Goal: Task Accomplishment & Management: Use online tool/utility

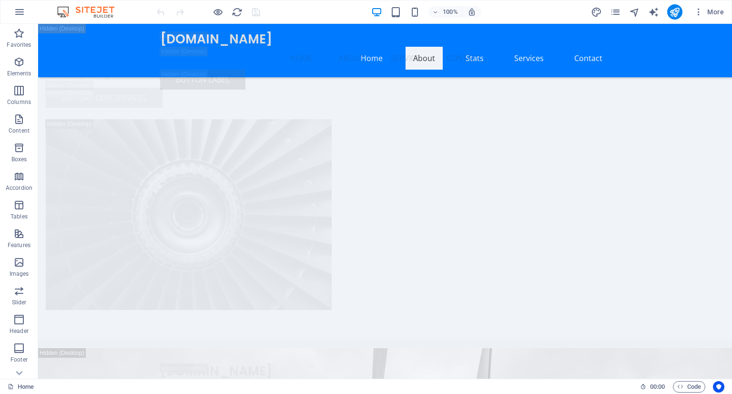
scroll to position [2551, 0]
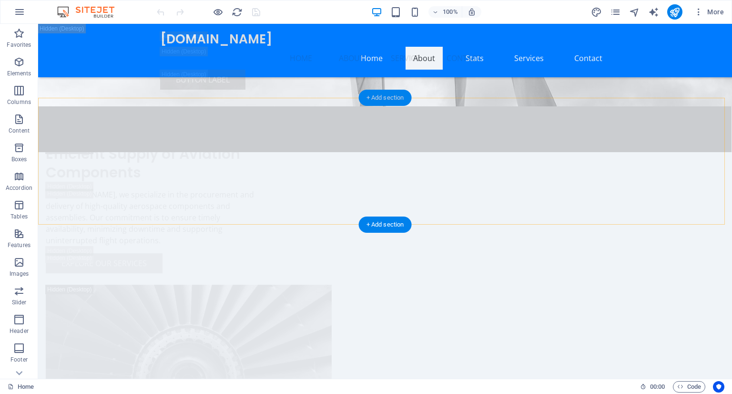
click at [384, 98] on div "+ Add section" at bounding box center [385, 98] width 53 height 16
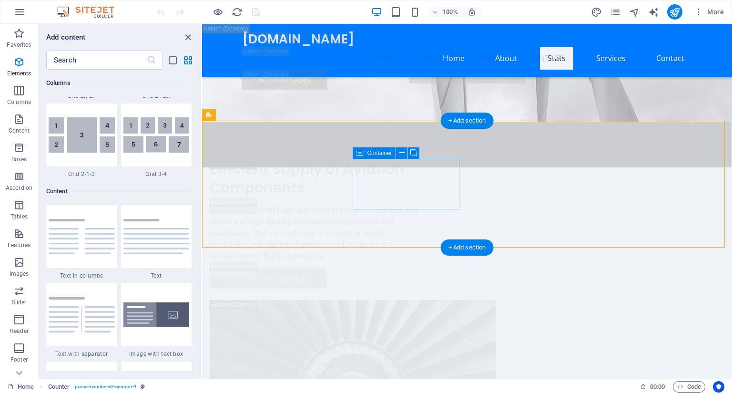
scroll to position [1668, 0]
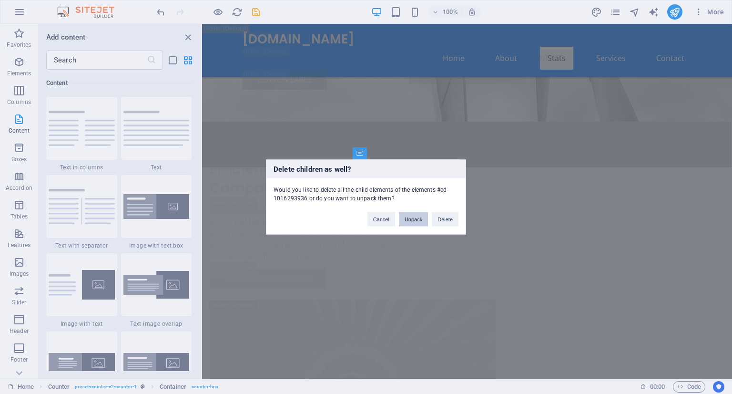
click at [418, 220] on button "Unpack" at bounding box center [413, 219] width 29 height 14
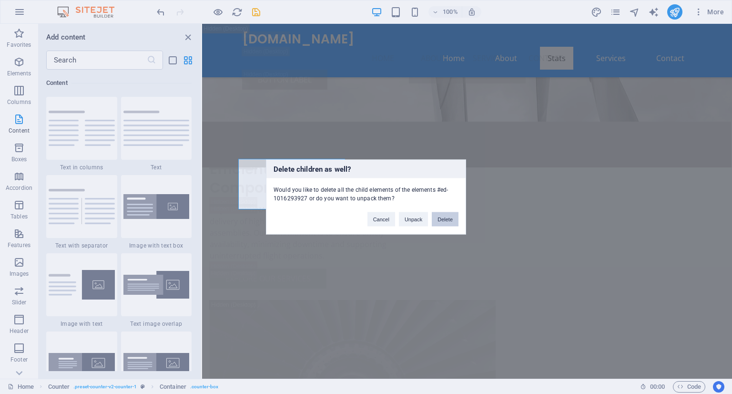
click at [439, 219] on button "Delete" at bounding box center [445, 219] width 27 height 14
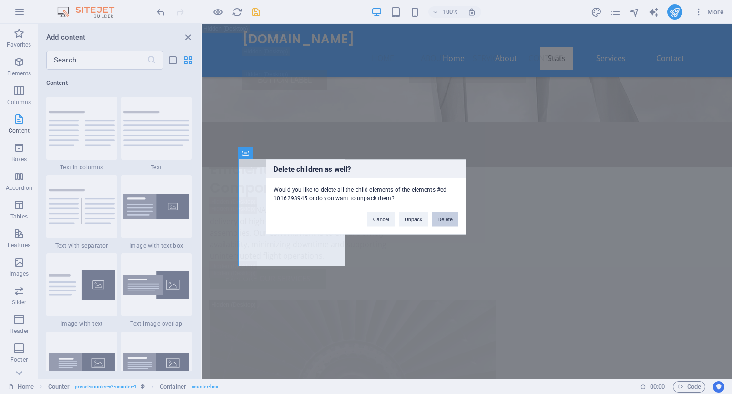
click at [439, 216] on button "Delete" at bounding box center [445, 219] width 27 height 14
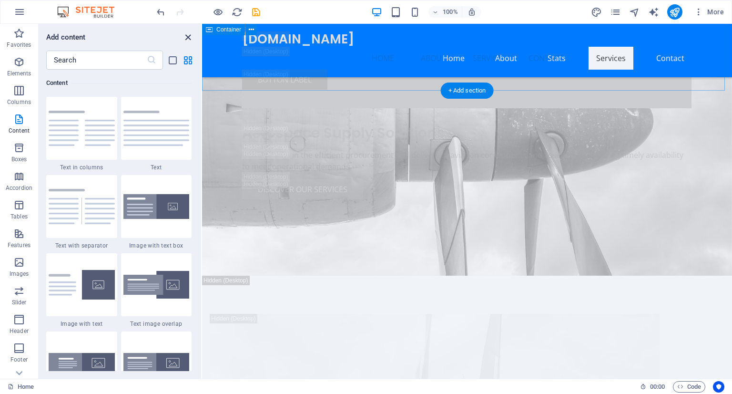
scroll to position [3961, 0]
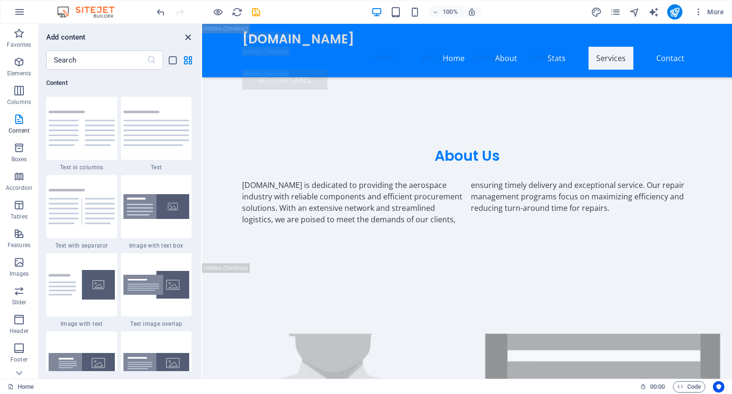
click at [190, 37] on icon "close panel" at bounding box center [188, 37] width 11 height 11
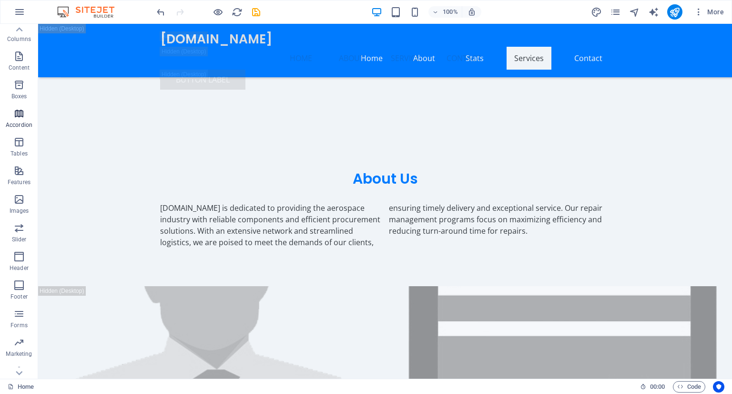
scroll to position [74, 0]
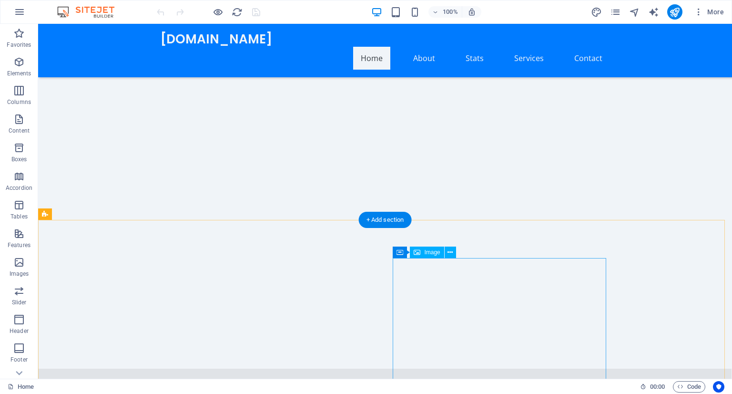
scroll to position [1428, 0]
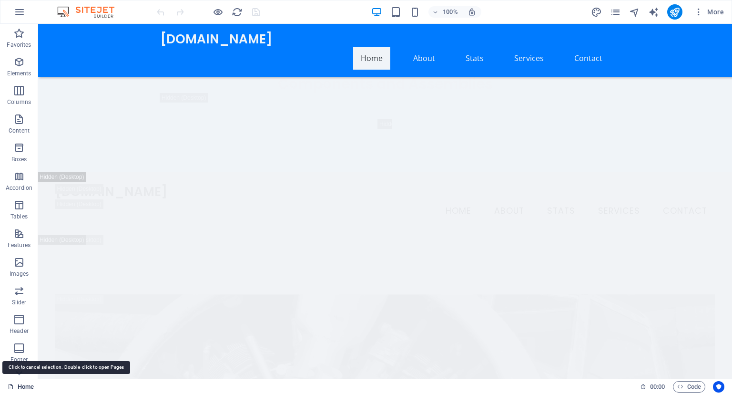
click at [24, 385] on link "Home" at bounding box center [21, 386] width 26 height 11
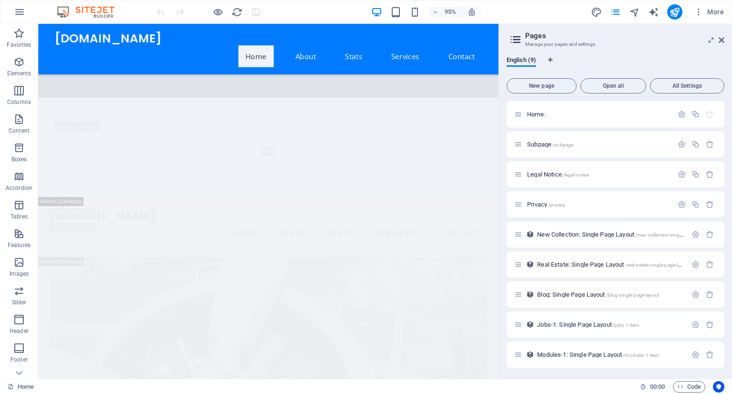
scroll to position [0, 0]
click at [611, 149] on div "Subpage /subpage" at bounding box center [616, 144] width 218 height 26
click at [556, 174] on span "Legal Notice /legal-notice" at bounding box center [558, 173] width 62 height 7
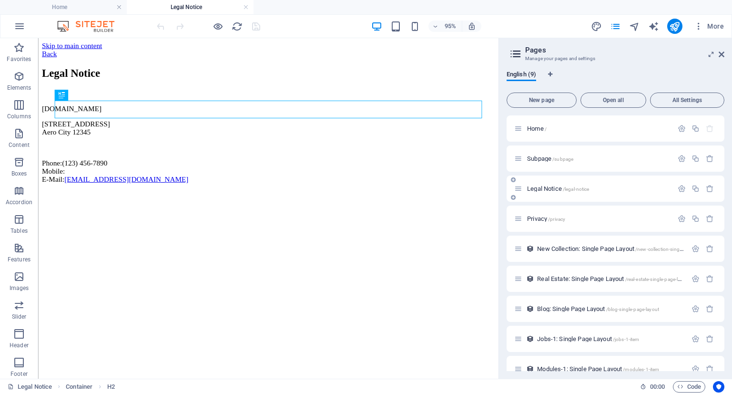
scroll to position [0, 0]
click at [556, 128] on p "Home /" at bounding box center [598, 128] width 143 height 6
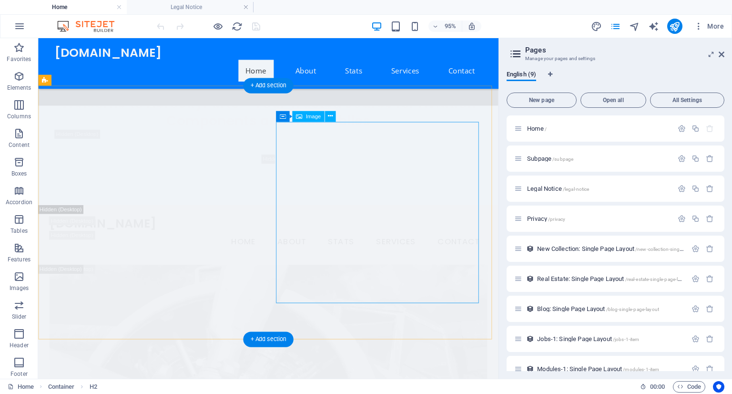
scroll to position [1585, 0]
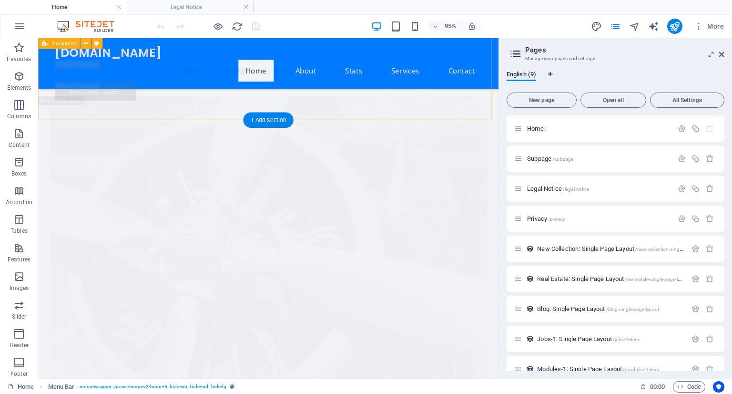
scroll to position [1777, 0]
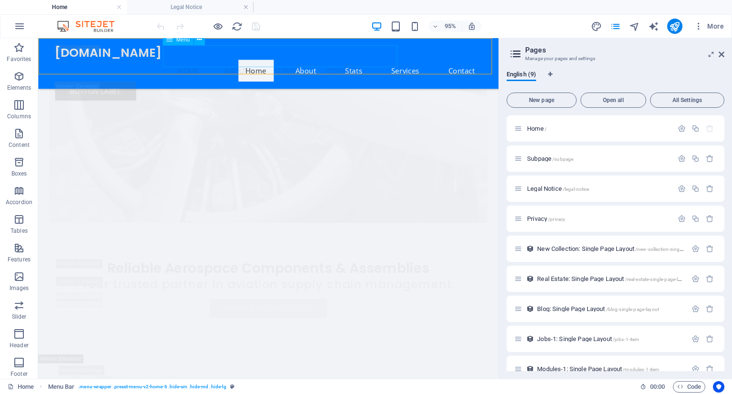
click at [368, 61] on nav "Home About Service Contact" at bounding box center [281, 72] width 450 height 23
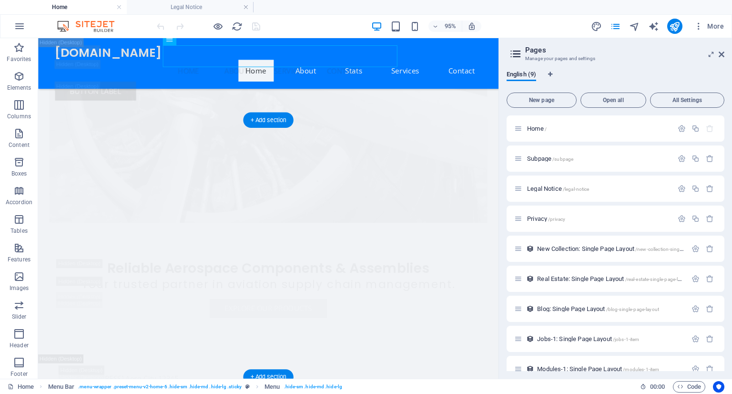
scroll to position [1840, 0]
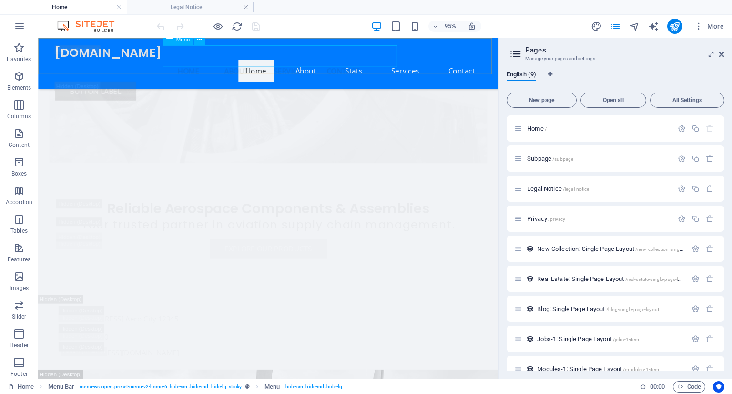
click at [369, 61] on nav "Home About Service Contact" at bounding box center [281, 72] width 450 height 23
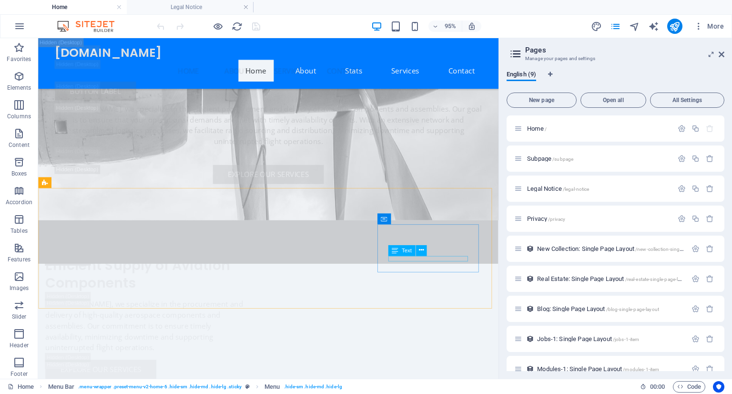
scroll to position [2561, 0]
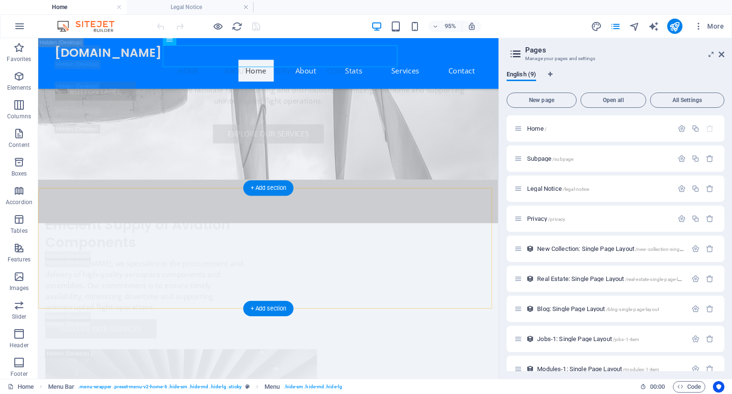
click at [265, 191] on div "+ Add section" at bounding box center [268, 187] width 50 height 15
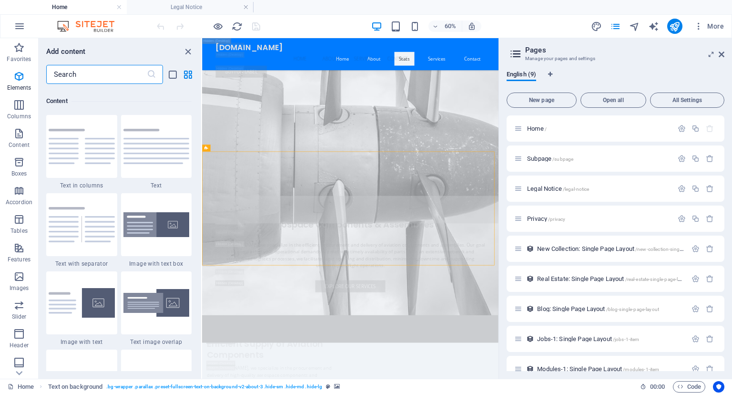
scroll to position [1668, 0]
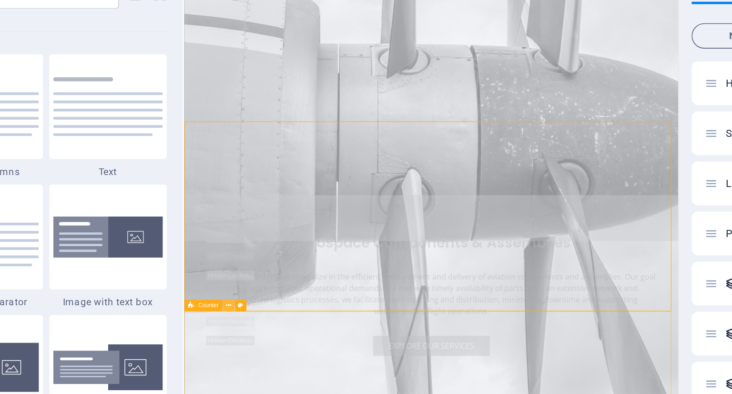
click at [227, 261] on icon at bounding box center [228, 262] width 3 height 6
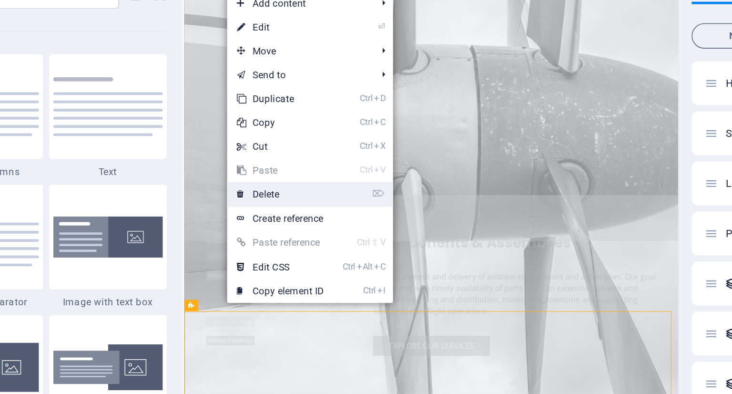
click at [259, 196] on link "⌦ Delete" at bounding box center [260, 195] width 64 height 14
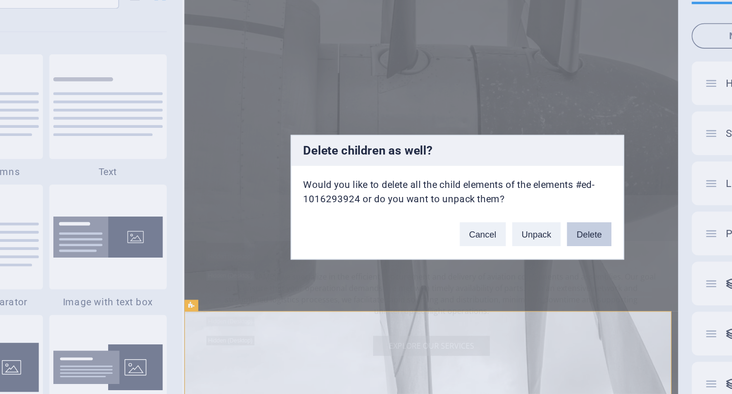
click at [448, 221] on button "Delete" at bounding box center [445, 219] width 27 height 14
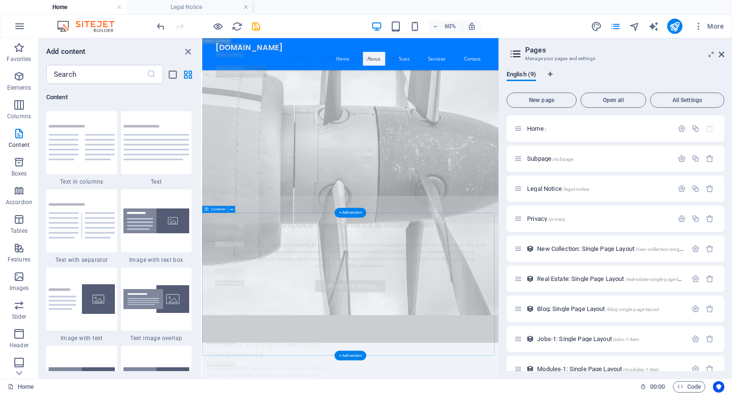
scroll to position [3107, 0]
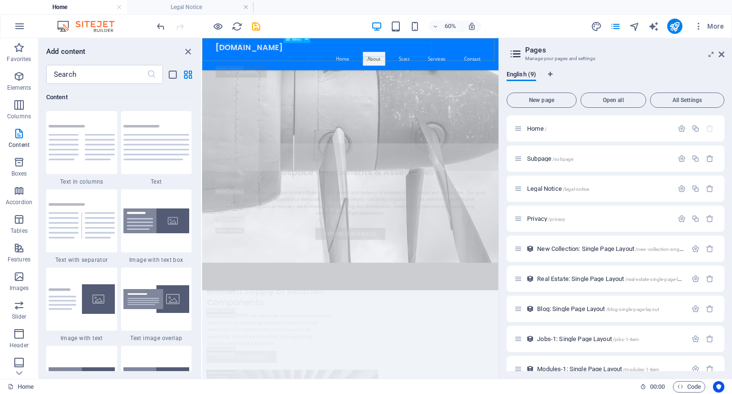
click at [540, 61] on nav "Home About Service Contact" at bounding box center [449, 72] width 450 height 23
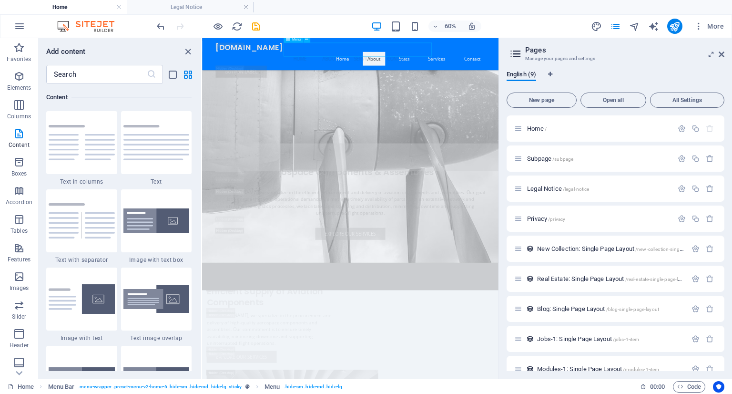
click at [540, 61] on nav "Home About Service Contact" at bounding box center [449, 72] width 450 height 23
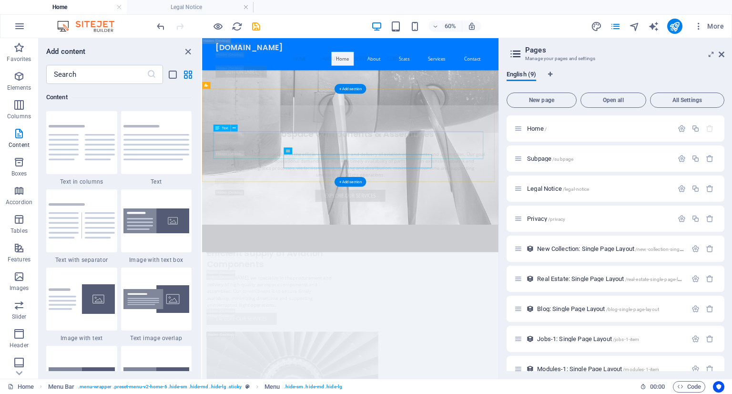
scroll to position [2575, 0]
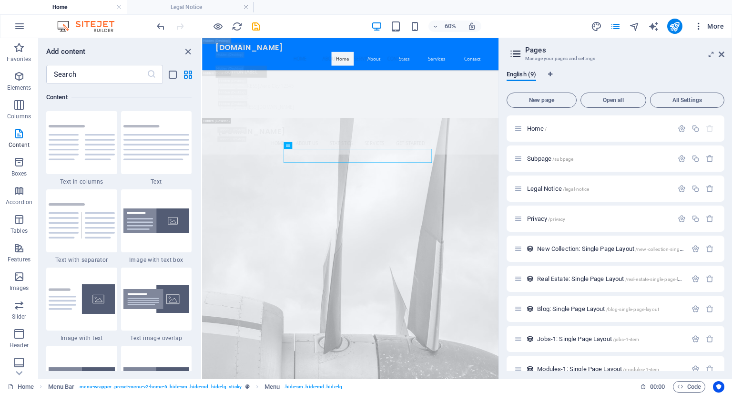
click at [711, 30] on span "More" at bounding box center [709, 26] width 30 height 10
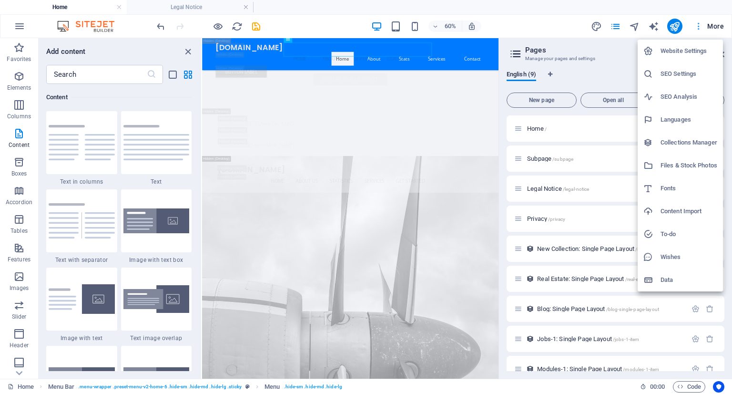
scroll to position [2175, 0]
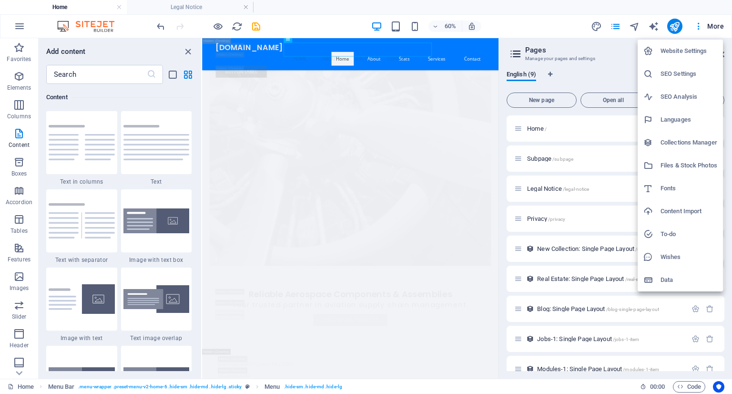
click at [537, 20] on div at bounding box center [366, 197] width 732 height 394
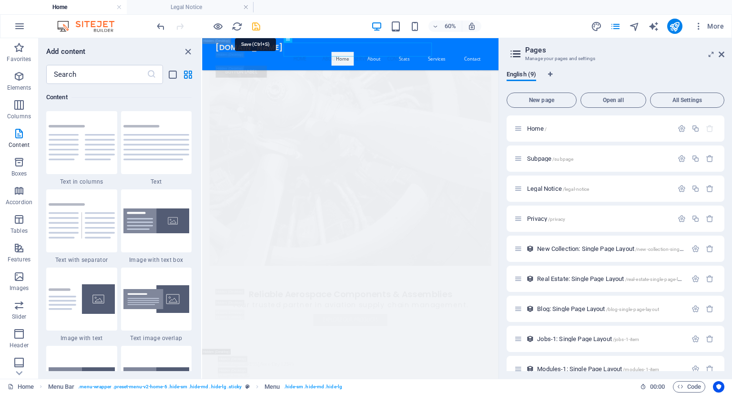
click at [253, 21] on icon "save" at bounding box center [256, 26] width 11 height 11
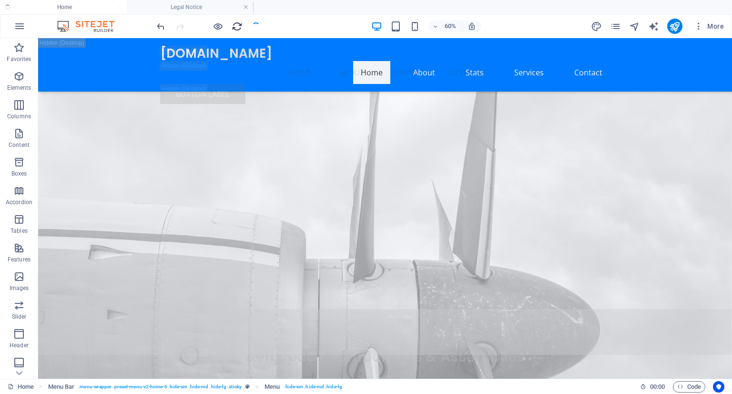
checkbox input "false"
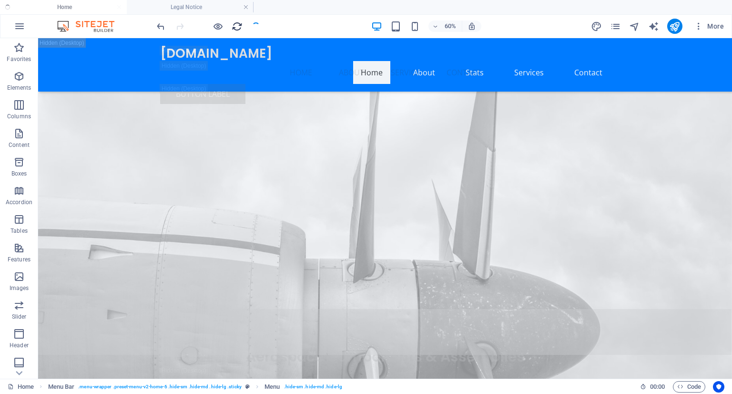
checkbox input "false"
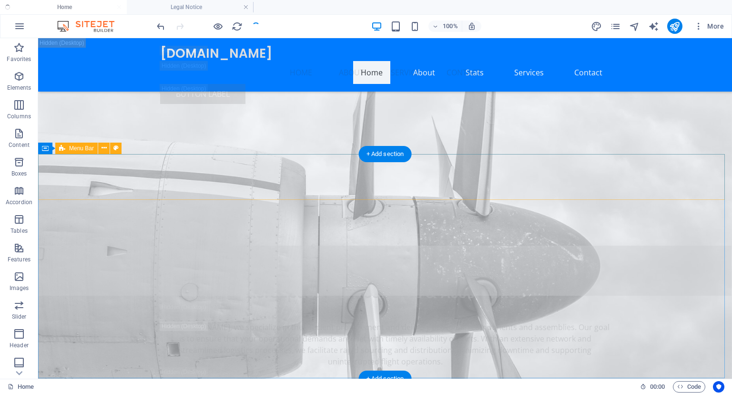
scroll to position [1642, 0]
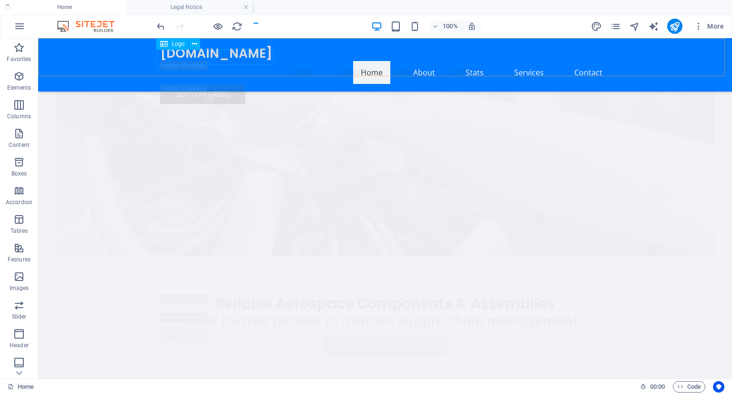
click at [250, 54] on div "[DOMAIN_NAME]" at bounding box center [385, 53] width 450 height 15
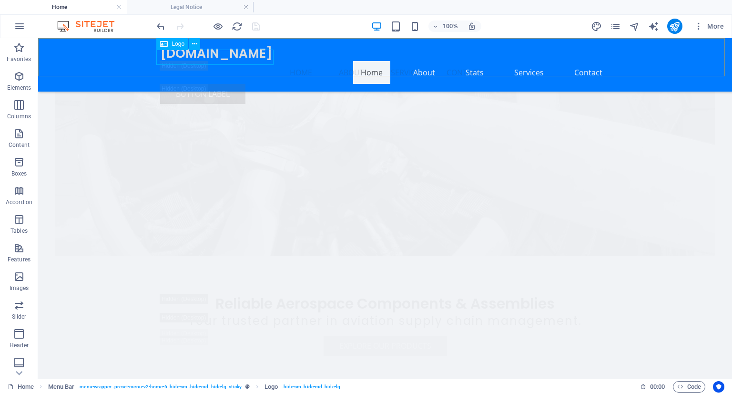
click at [202, 56] on div "[DOMAIN_NAME]" at bounding box center [385, 53] width 450 height 15
click at [193, 41] on icon at bounding box center [194, 44] width 5 height 10
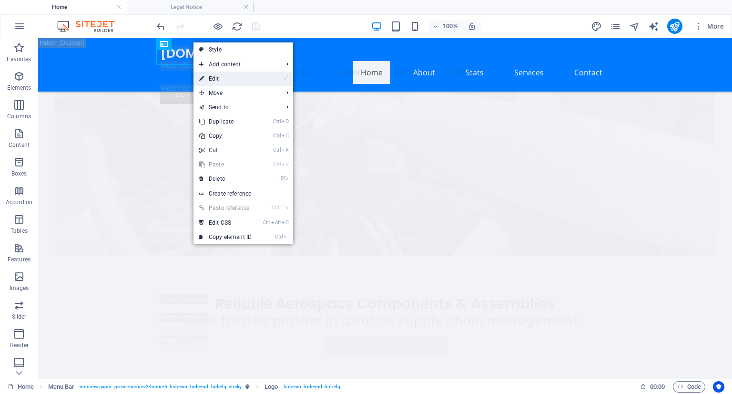
click at [221, 79] on link "⏎ Edit" at bounding box center [226, 78] width 64 height 14
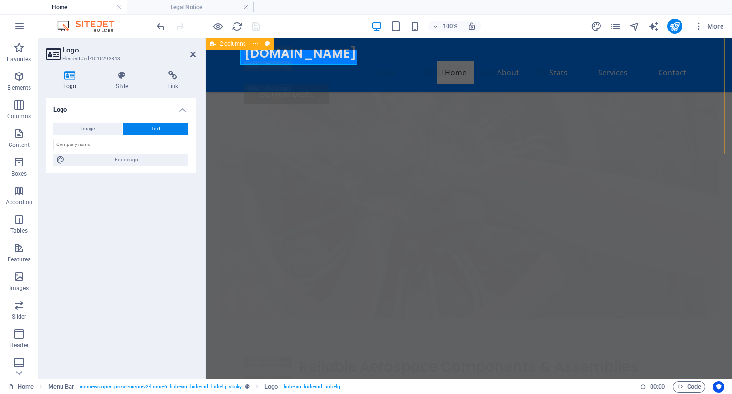
scroll to position [1690, 0]
click at [290, 61] on div "[DOMAIN_NAME]" at bounding box center [469, 53] width 450 height 15
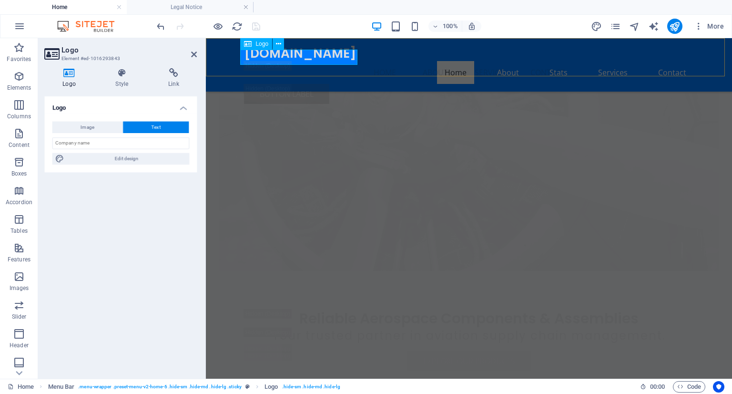
click at [290, 61] on div "[DOMAIN_NAME]" at bounding box center [469, 53] width 450 height 15
click at [316, 55] on div "[DOMAIN_NAME]" at bounding box center [469, 53] width 450 height 15
click at [150, 125] on button "Text" at bounding box center [155, 128] width 65 height 11
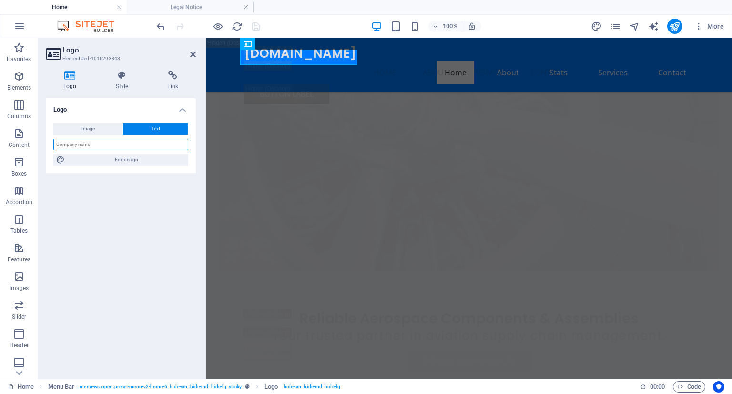
click at [122, 143] on input "text" at bounding box center [120, 144] width 135 height 11
type input "AEROSKY PARTS"
click at [168, 203] on div "Logo Image Text Drag files here, click to choose files or select files from Fil…" at bounding box center [121, 234] width 150 height 273
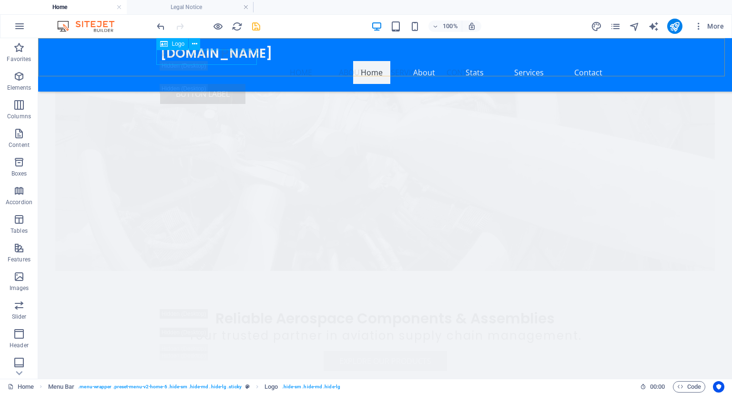
click at [231, 58] on div "AEROSKY PARTS" at bounding box center [385, 53] width 450 height 15
click at [176, 43] on span "Logo" at bounding box center [178, 44] width 13 height 6
click at [194, 45] on icon at bounding box center [194, 44] width 5 height 10
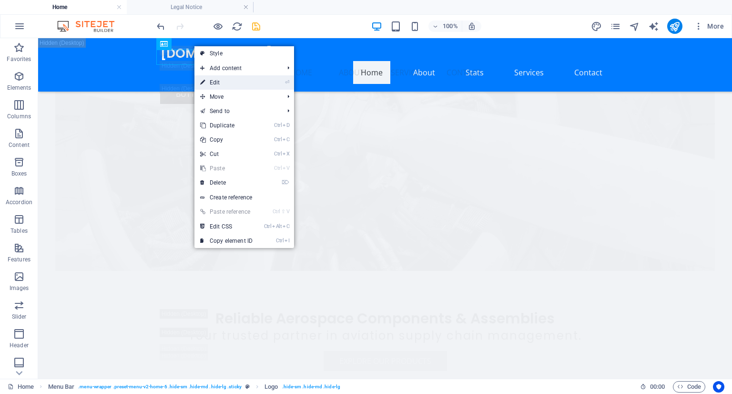
click at [214, 79] on link "⏎ Edit" at bounding box center [226, 82] width 64 height 14
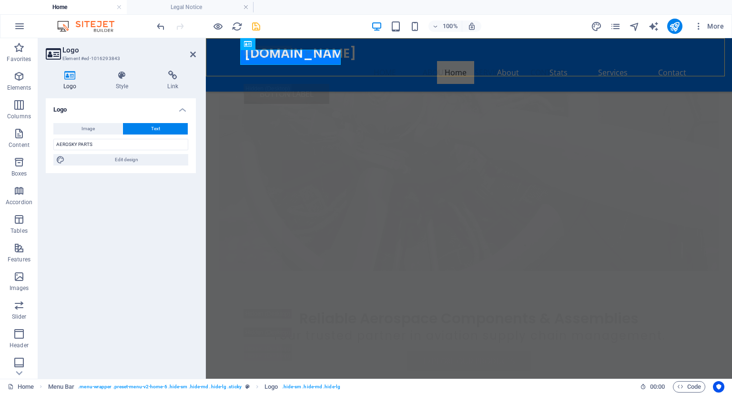
click at [459, 61] on nav "Home About Service Contact" at bounding box center [469, 72] width 450 height 23
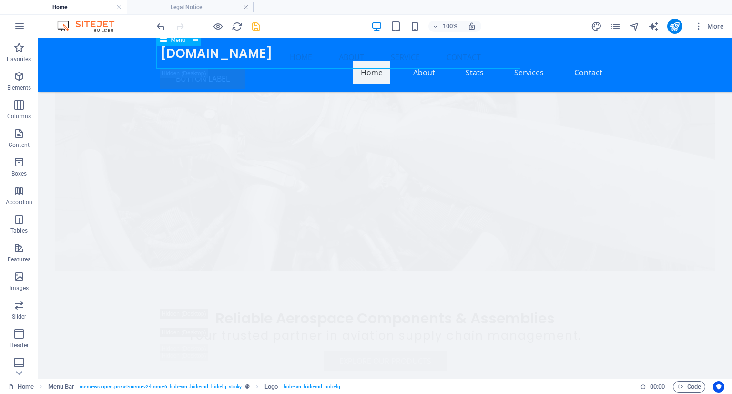
click at [292, 51] on nav "Home About Service Contact" at bounding box center [385, 57] width 450 height 23
click at [160, 51] on nav "Home About Service Contact" at bounding box center [385, 57] width 450 height 23
select select
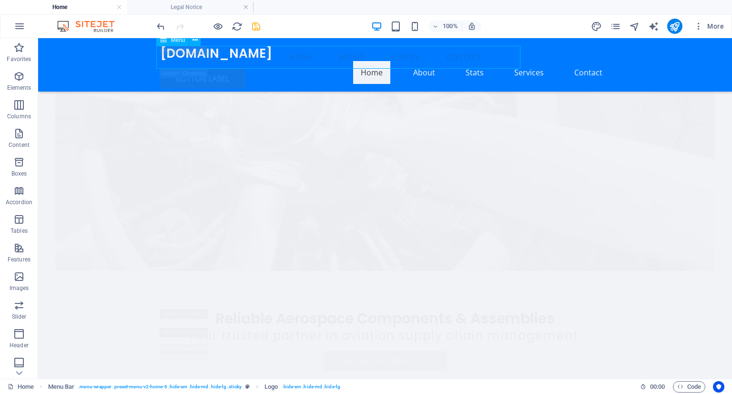
select select
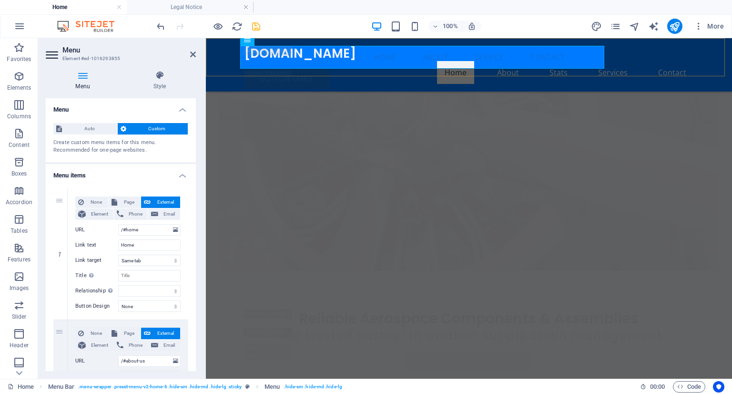
click at [240, 57] on div "Menu Home About Service Contact Button label" at bounding box center [469, 67] width 526 height 58
click at [408, 57] on nav "Home About Service Contact" at bounding box center [469, 57] width 450 height 23
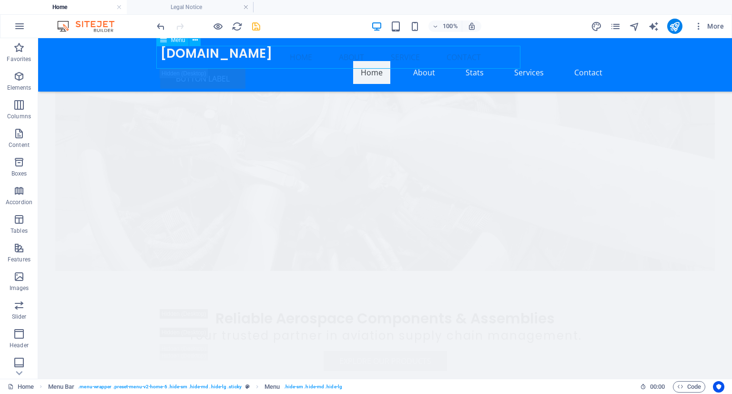
click at [265, 61] on nav "Home About Service Contact" at bounding box center [385, 57] width 450 height 23
click at [196, 39] on icon at bounding box center [195, 40] width 5 height 10
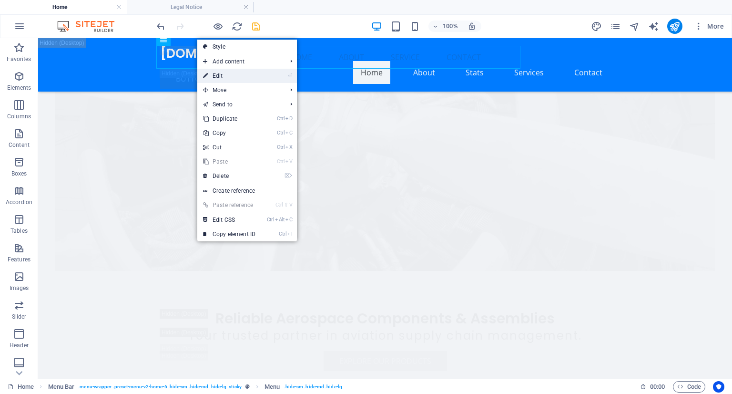
click at [217, 76] on link "⏎ Edit" at bounding box center [229, 76] width 64 height 14
select select
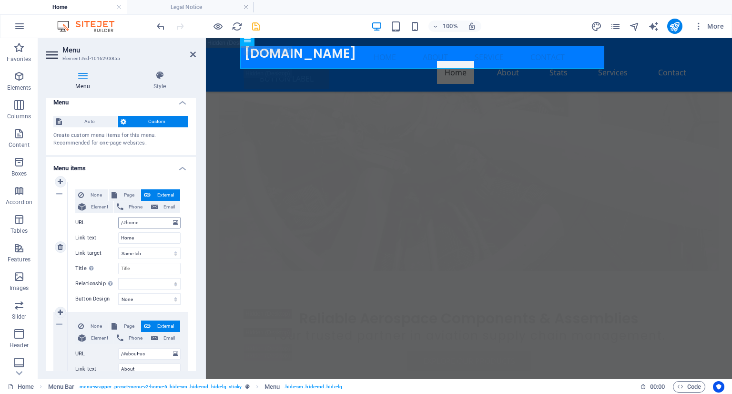
scroll to position [6, 0]
click at [140, 223] on input "/#home" at bounding box center [149, 223] width 62 height 11
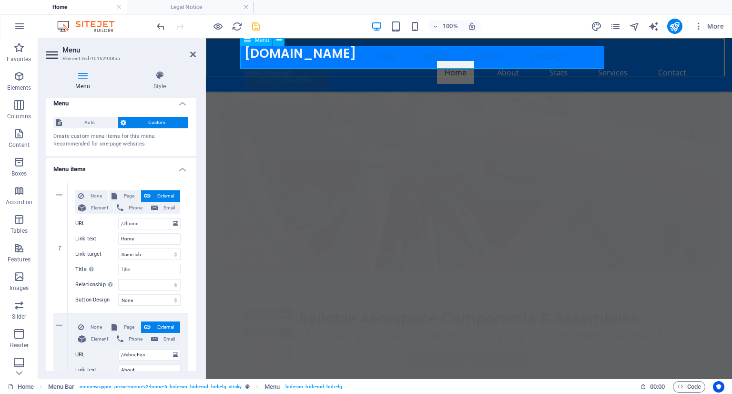
click at [306, 57] on nav "Home About Service Contact" at bounding box center [469, 57] width 450 height 23
click at [82, 75] on icon at bounding box center [83, 76] width 74 height 10
click at [260, 22] on icon "save" at bounding box center [256, 26] width 11 height 11
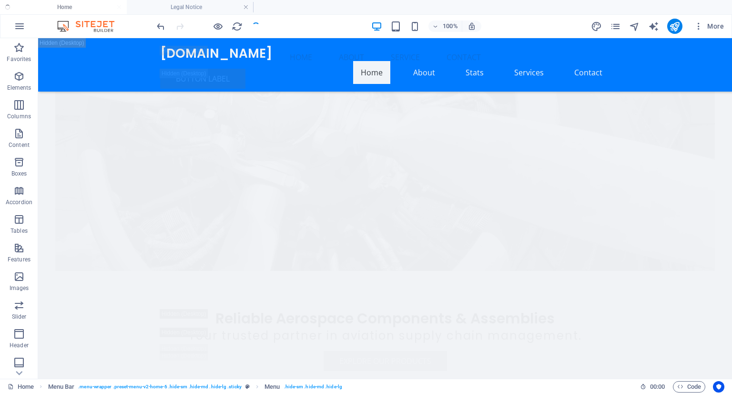
checkbox input "false"
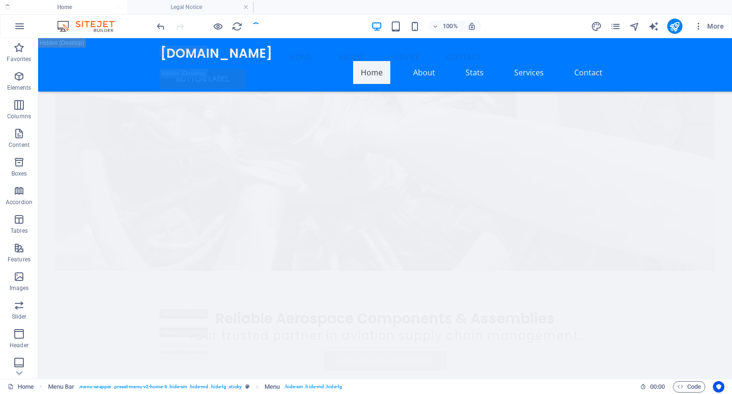
checkbox input "false"
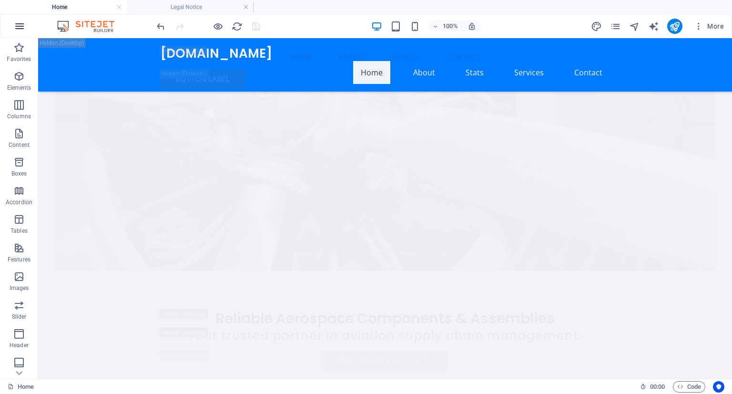
click at [17, 21] on icon "button" at bounding box center [19, 25] width 11 height 11
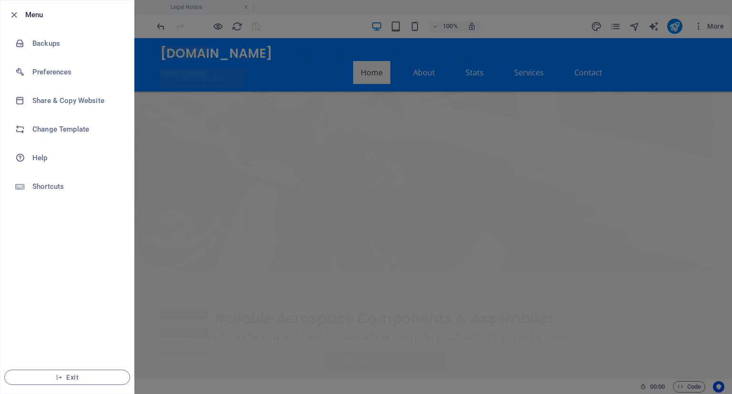
click at [175, 156] on div at bounding box center [366, 197] width 732 height 394
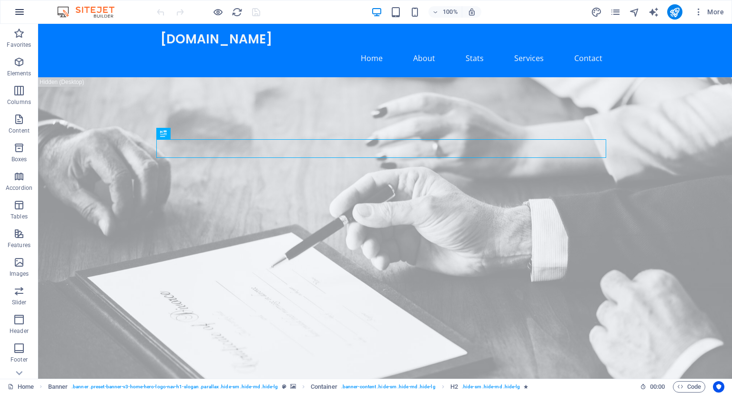
click at [21, 7] on icon "button" at bounding box center [19, 11] width 11 height 11
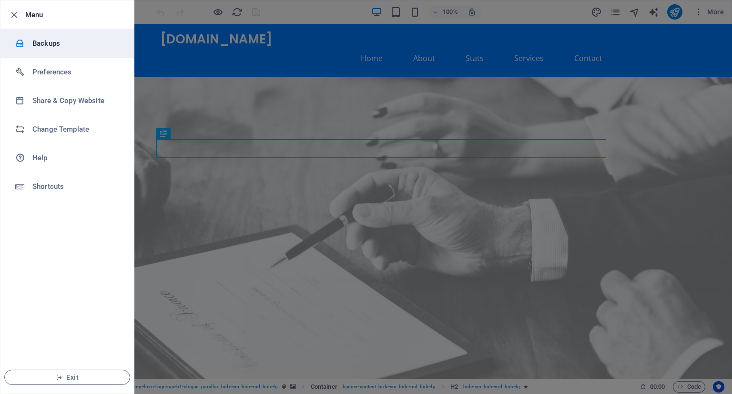
click at [63, 40] on h6 "Backups" at bounding box center [76, 43] width 88 height 11
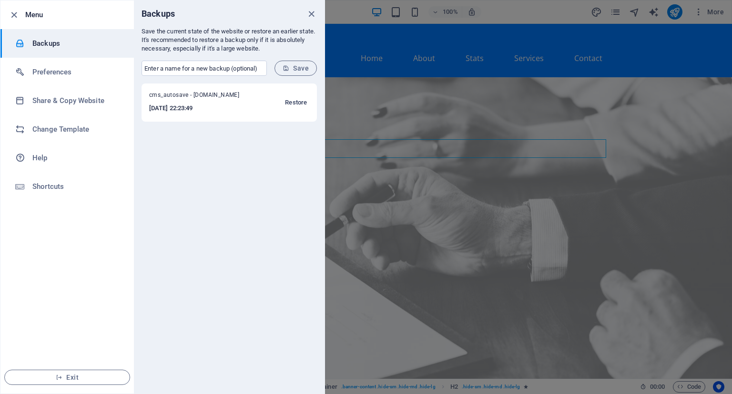
click at [296, 98] on span "Restore" at bounding box center [296, 102] width 22 height 11
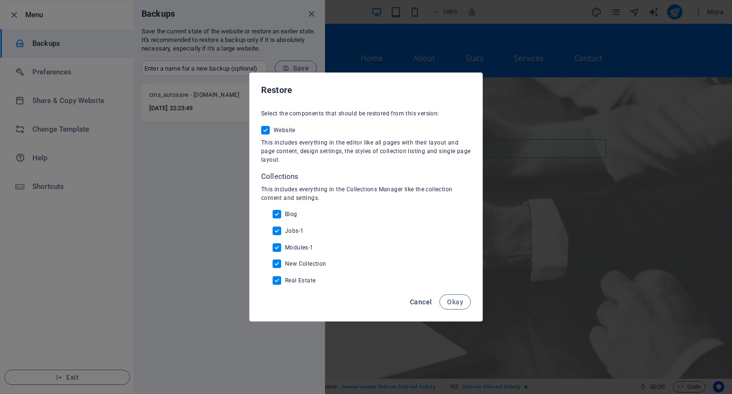
click at [422, 300] on span "Cancel" at bounding box center [421, 302] width 22 height 8
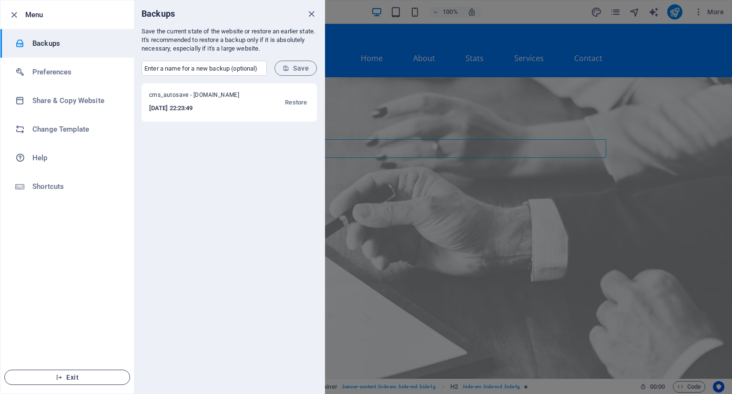
click at [96, 376] on span "Exit" at bounding box center [67, 377] width 110 height 8
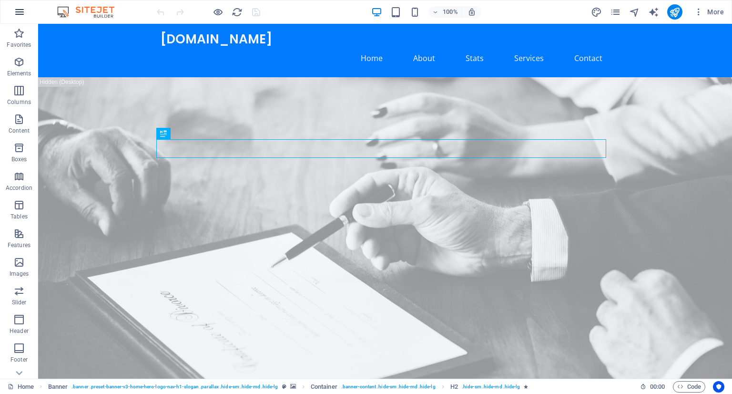
click at [19, 15] on icon "button" at bounding box center [19, 11] width 11 height 11
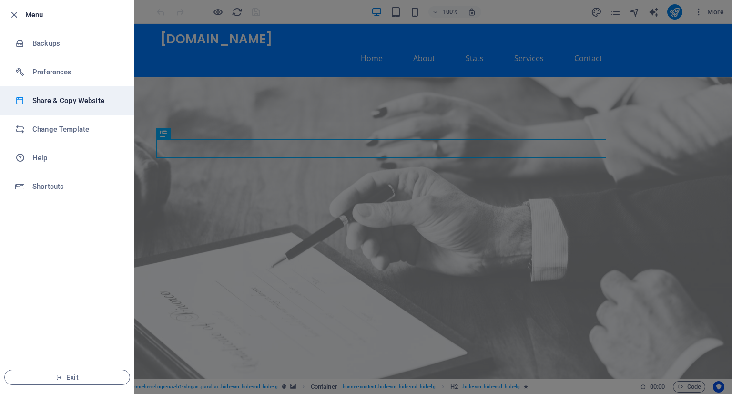
click at [79, 101] on h6 "Share & Copy Website" at bounding box center [76, 100] width 88 height 11
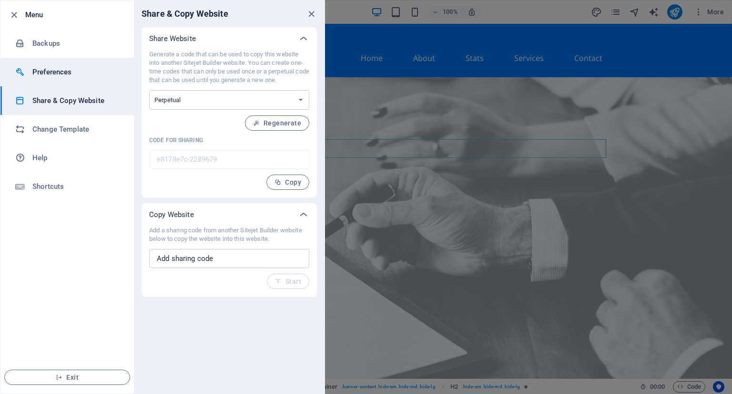
click at [84, 68] on h6 "Preferences" at bounding box center [76, 71] width 88 height 11
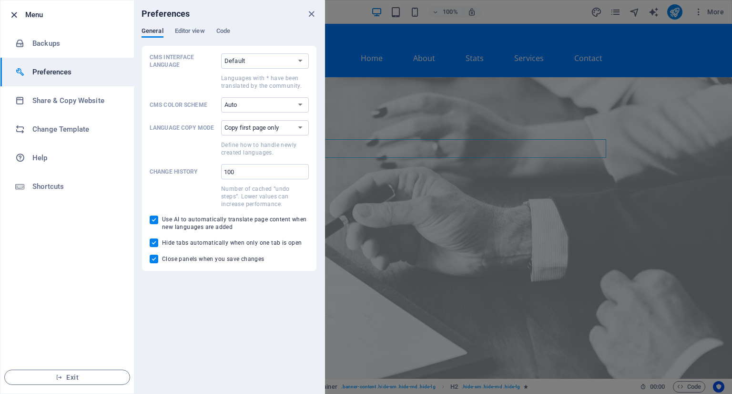
click at [13, 14] on icon "button" at bounding box center [14, 15] width 11 height 11
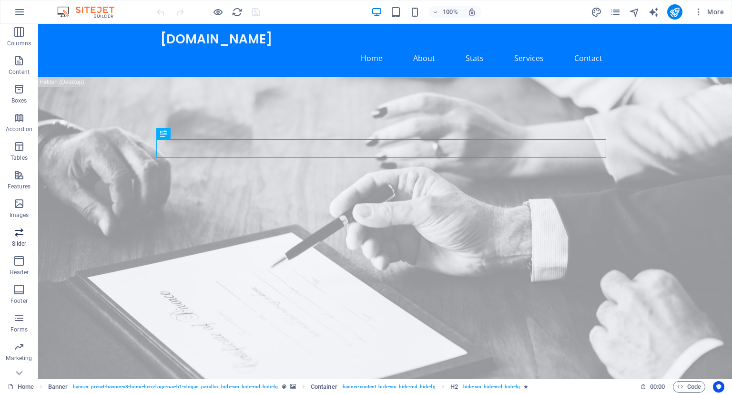
scroll to position [74, 0]
click at [19, 299] on icon "button" at bounding box center [18, 301] width 11 height 11
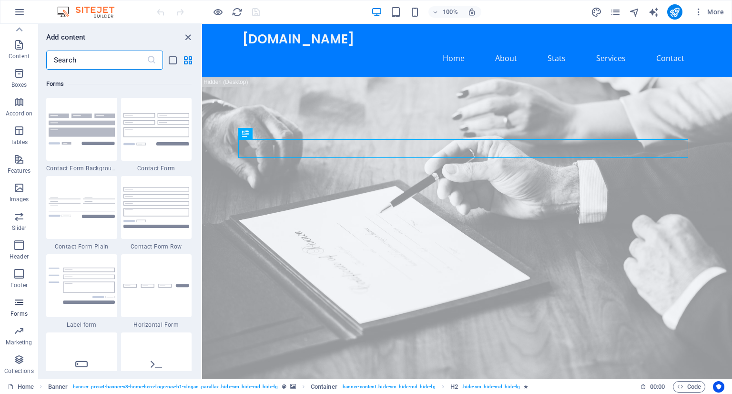
scroll to position [6959, 0]
click at [189, 34] on icon "close panel" at bounding box center [188, 37] width 11 height 11
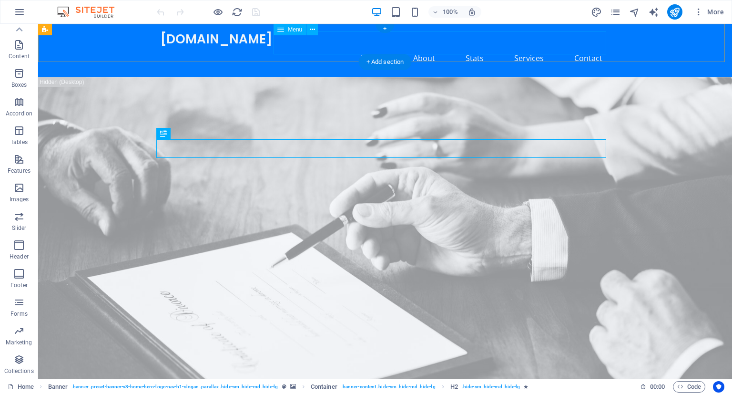
click at [467, 47] on nav "Home About Stats Services Contact" at bounding box center [385, 58] width 450 height 23
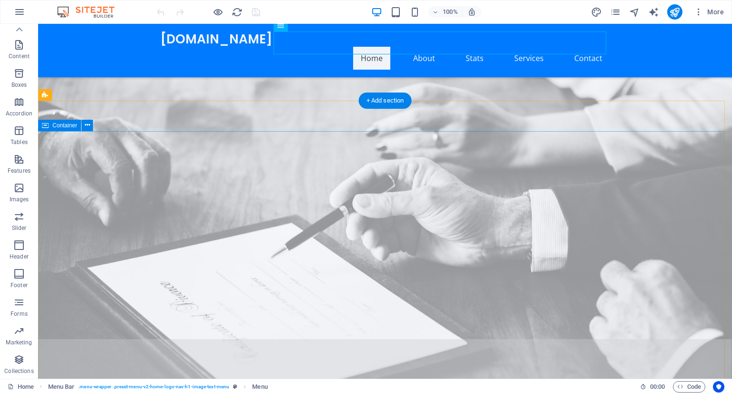
scroll to position [450, 0]
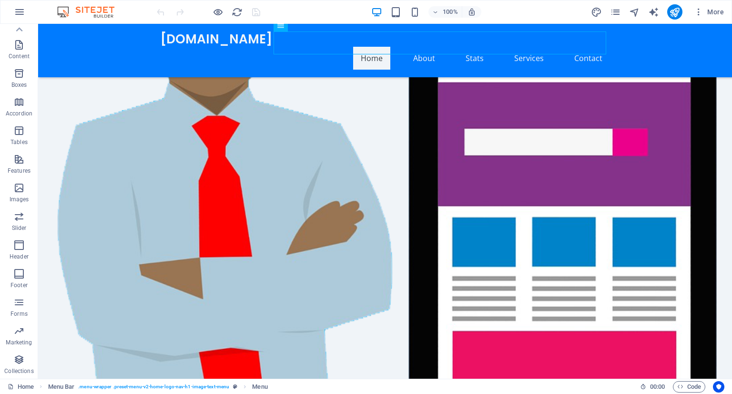
click at [89, 10] on img at bounding box center [90, 11] width 71 height 11
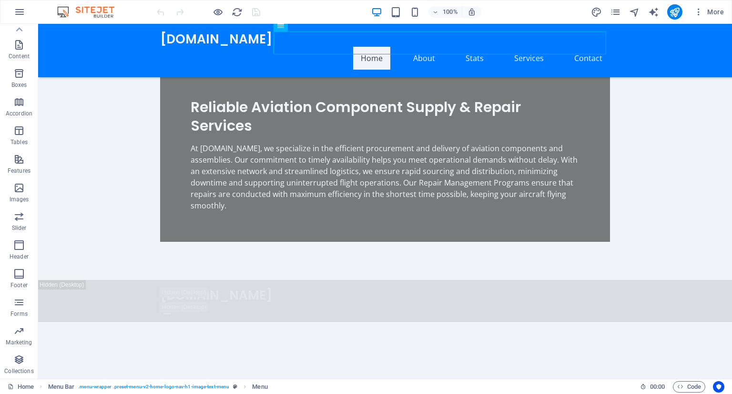
scroll to position [970, 0]
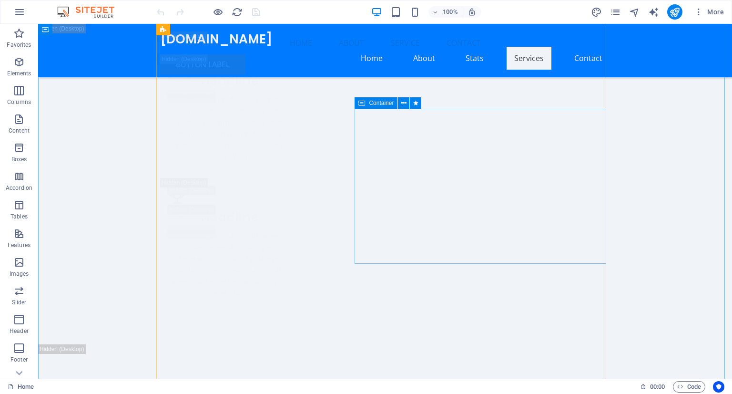
scroll to position [4929, 0]
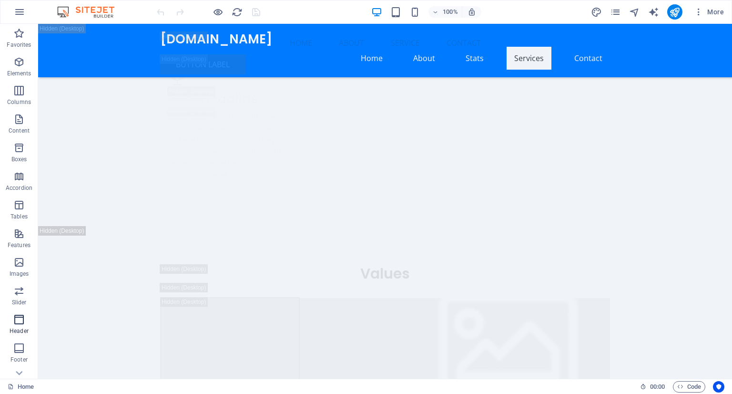
click at [17, 320] on icon "button" at bounding box center [18, 319] width 11 height 11
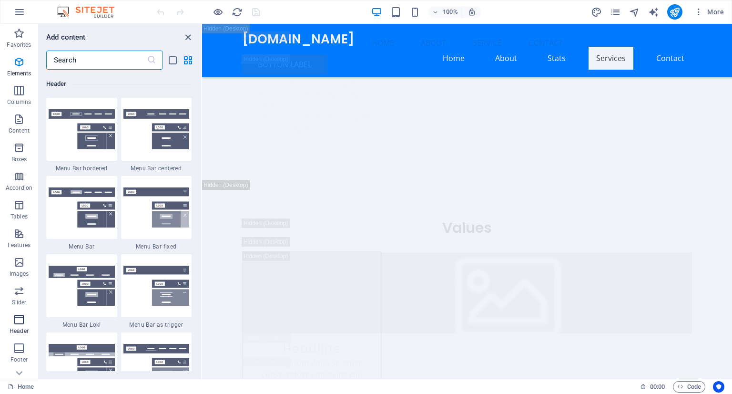
scroll to position [5740, 0]
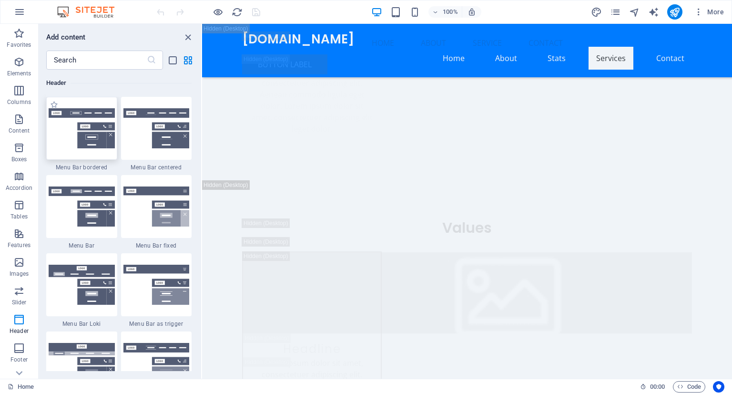
click at [76, 126] on img at bounding box center [82, 128] width 66 height 40
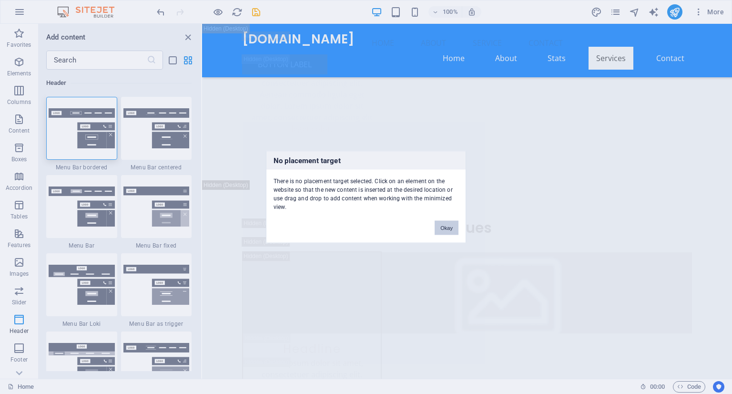
click at [454, 227] on button "Okay" at bounding box center [447, 228] width 24 height 14
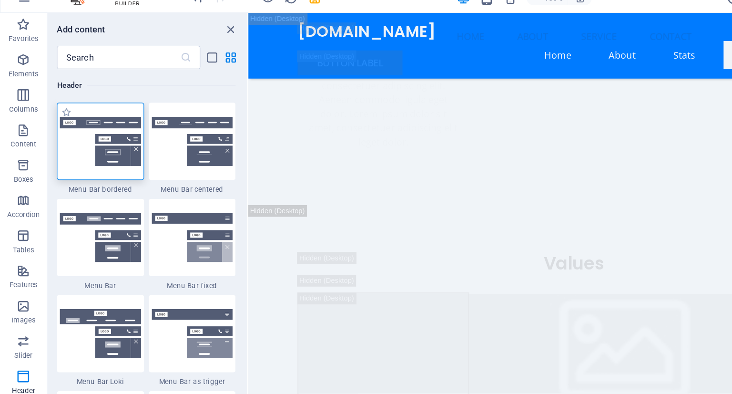
click at [78, 130] on img at bounding box center [82, 128] width 66 height 40
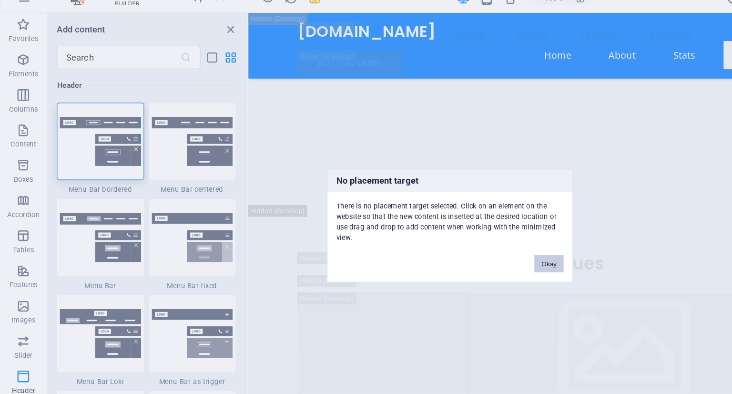
click at [448, 226] on button "Okay" at bounding box center [447, 228] width 24 height 14
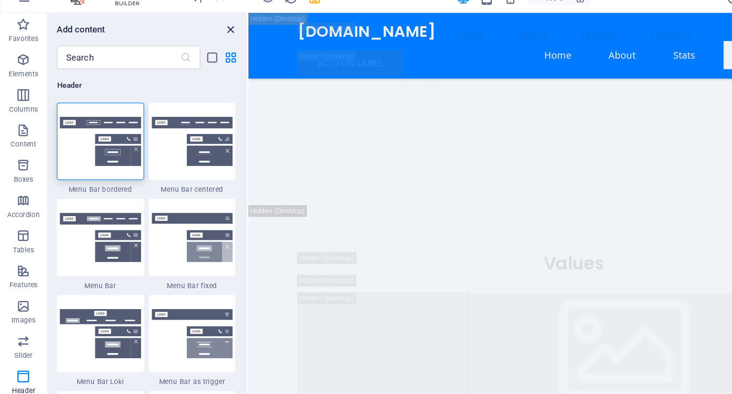
click at [185, 37] on icon "close panel" at bounding box center [188, 37] width 11 height 11
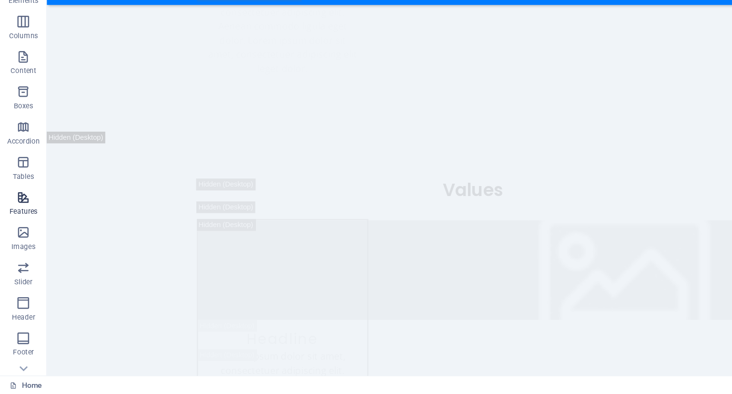
scroll to position [0, 0]
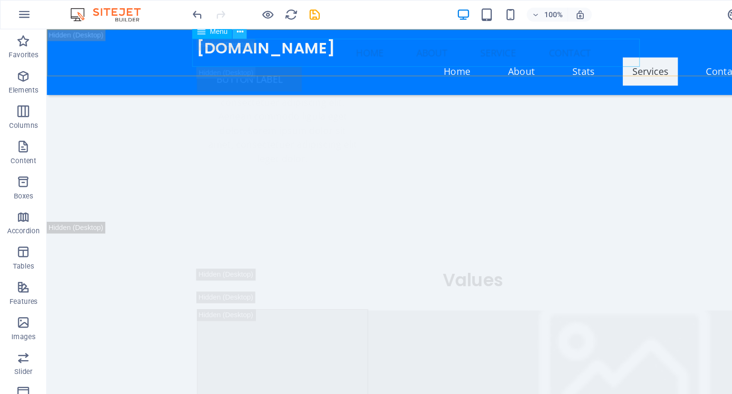
click at [194, 26] on icon at bounding box center [195, 26] width 5 height 10
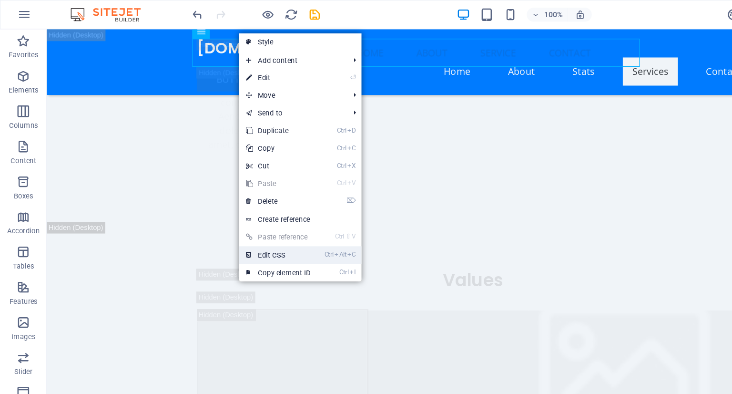
drag, startPoint x: 248, startPoint y: 202, endPoint x: 184, endPoint y: 39, distance: 175.4
click at [248, 202] on link "Ctrl Alt C Edit CSS" at bounding box center [226, 207] width 64 height 14
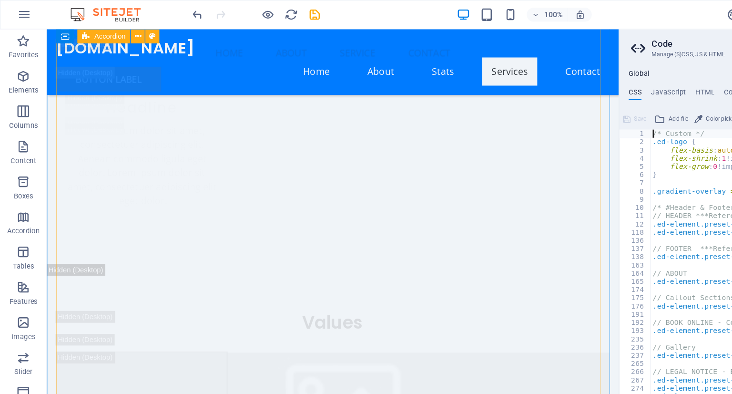
scroll to position [5009, 0]
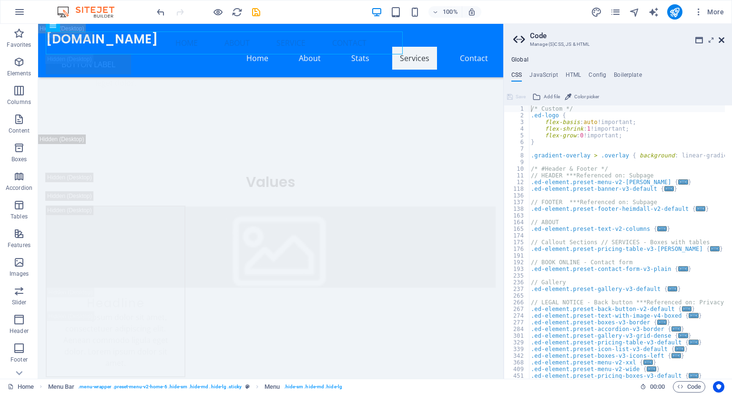
click at [722, 38] on icon at bounding box center [722, 40] width 6 height 8
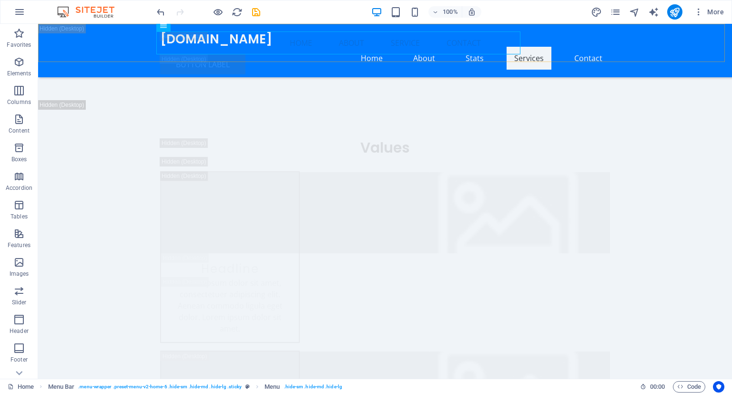
scroll to position [4929, 0]
click at [223, 46] on nav "Home About Service Contact" at bounding box center [385, 42] width 450 height 23
click at [194, 29] on icon at bounding box center [195, 26] width 5 height 10
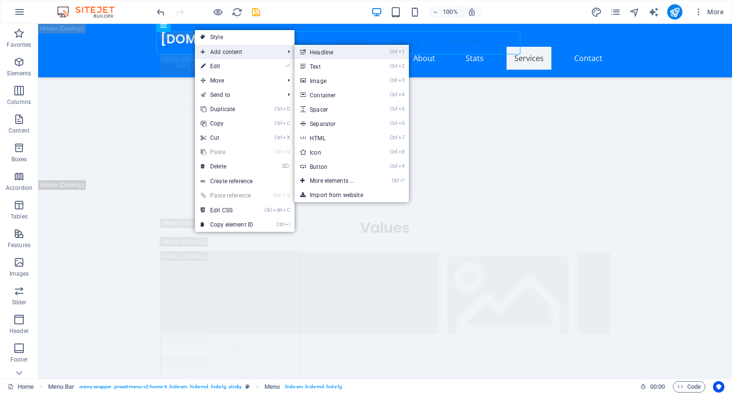
click at [334, 54] on link "Ctrl 1 Headline" at bounding box center [334, 52] width 79 height 14
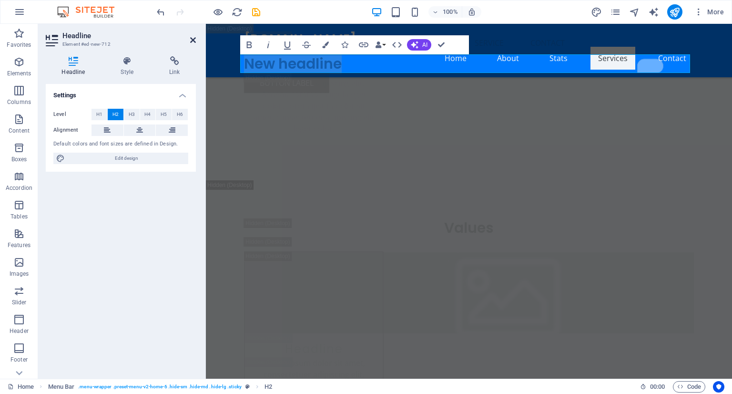
click at [195, 38] on icon at bounding box center [193, 40] width 6 height 8
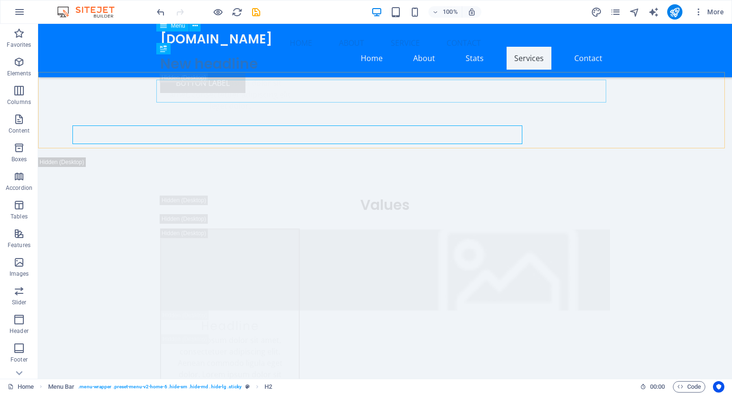
scroll to position [4929, 0]
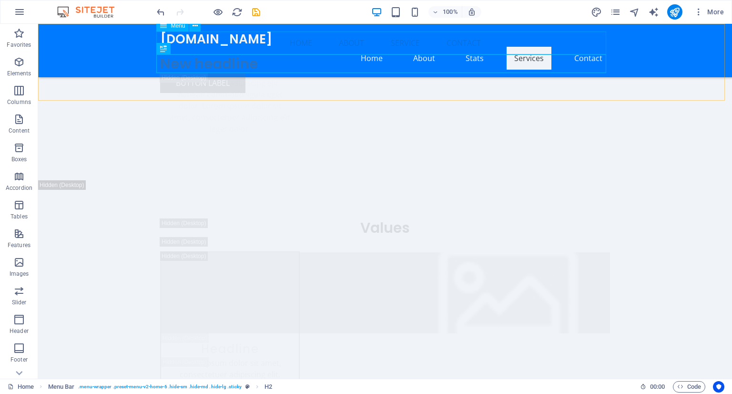
click at [214, 45] on nav "Home About Service Contact" at bounding box center [385, 42] width 450 height 23
click at [193, 30] on icon at bounding box center [195, 26] width 5 height 10
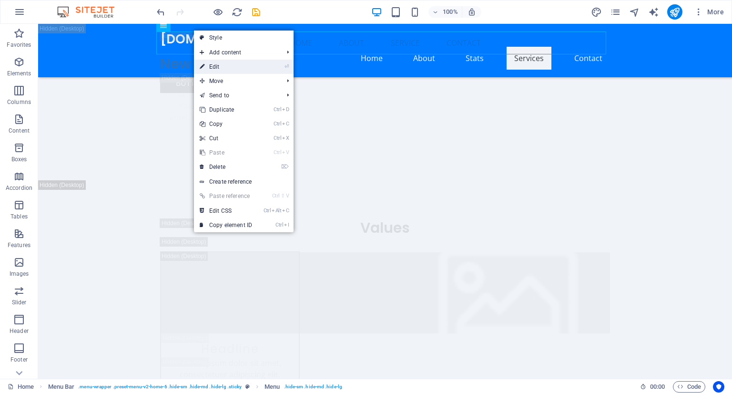
click at [219, 64] on link "⏎ Edit" at bounding box center [226, 67] width 64 height 14
click at [55, 63] on div "Menu Home About Service Contact New headline Button label" at bounding box center [385, 62] width 694 height 77
select select
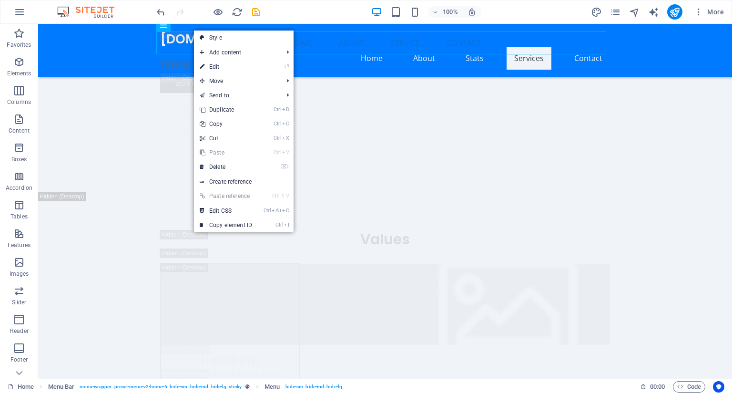
select select
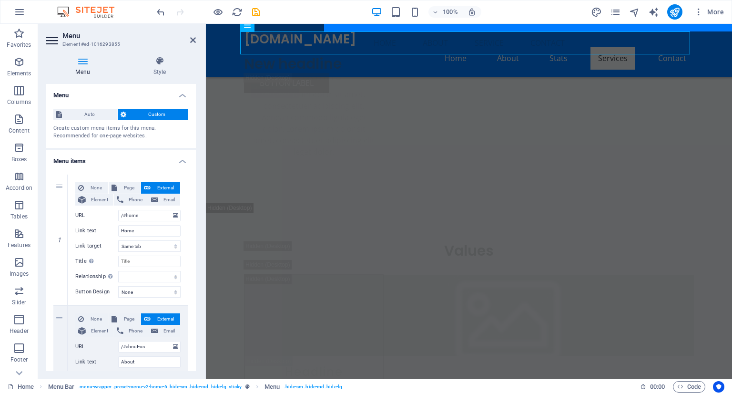
scroll to position [4952, 0]
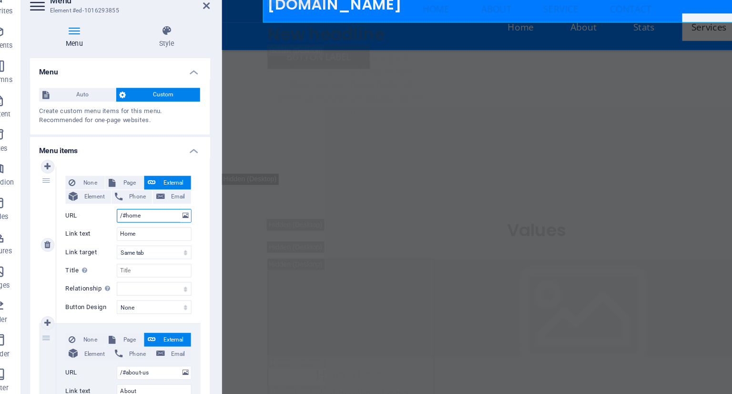
click at [135, 215] on input "/#home" at bounding box center [149, 215] width 62 height 11
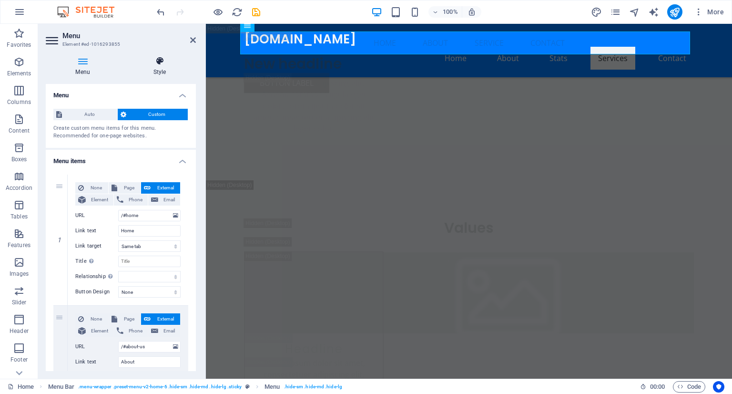
click at [160, 59] on icon at bounding box center [159, 61] width 72 height 10
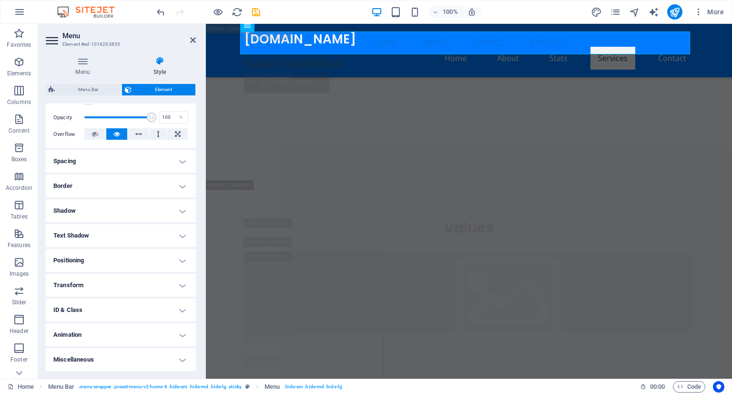
scroll to position [135, 0]
click at [283, 48] on div "H2" at bounding box center [261, 49] width 43 height 12
click at [304, 42] on nav "Home About Service Contact" at bounding box center [469, 42] width 450 height 23
click at [22, 10] on icon "button" at bounding box center [19, 11] width 11 height 11
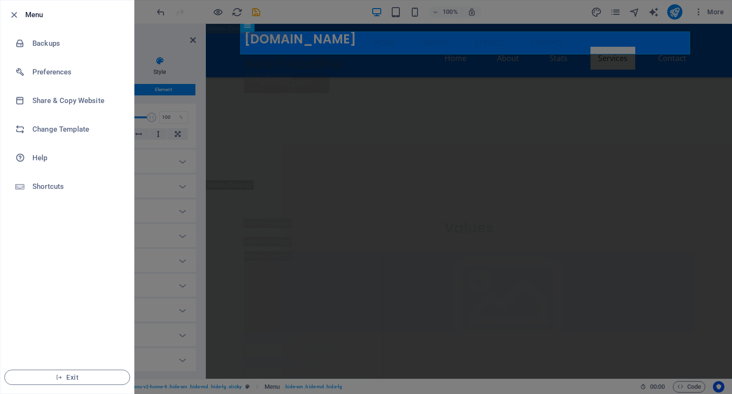
click at [253, 114] on div at bounding box center [366, 197] width 732 height 394
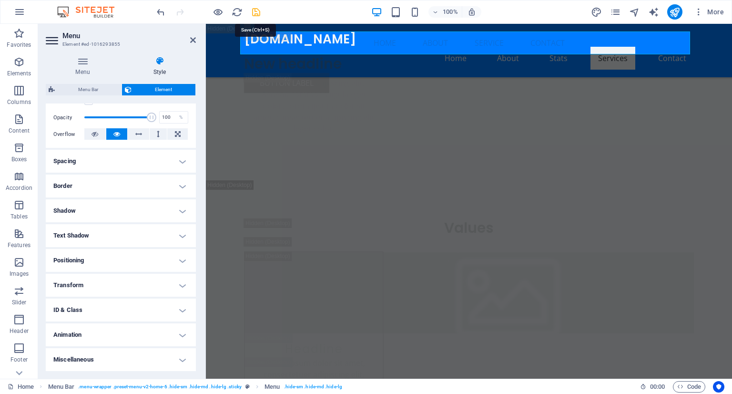
click at [257, 7] on icon "save" at bounding box center [256, 12] width 11 height 11
click at [257, 7] on div at bounding box center [208, 11] width 107 height 15
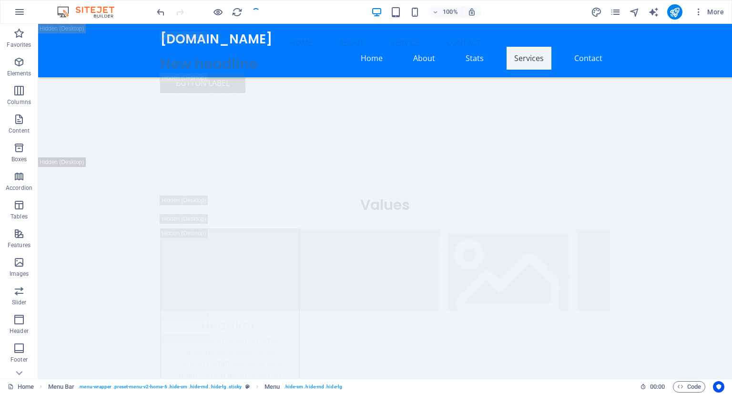
checkbox input "false"
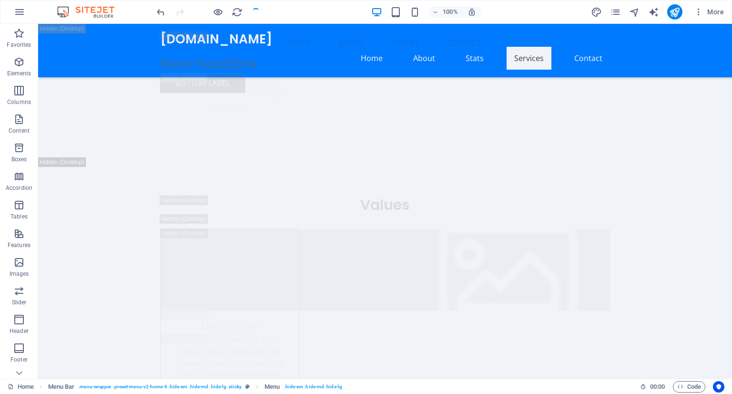
checkbox input "false"
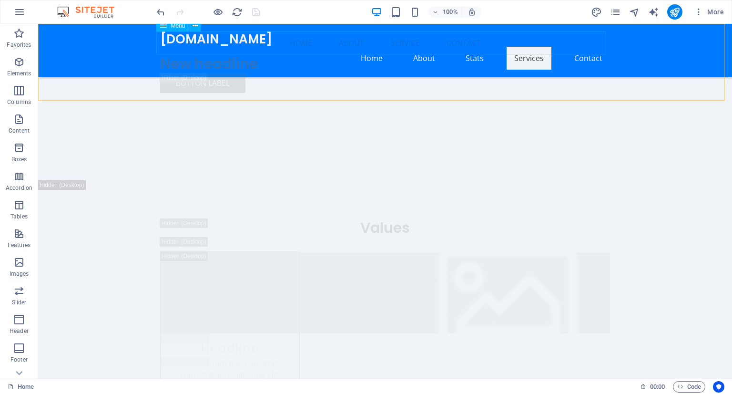
drag, startPoint x: 158, startPoint y: 44, endPoint x: 212, endPoint y: 31, distance: 55.5
click at [160, 44] on nav "Home About Service Contact" at bounding box center [385, 42] width 450 height 23
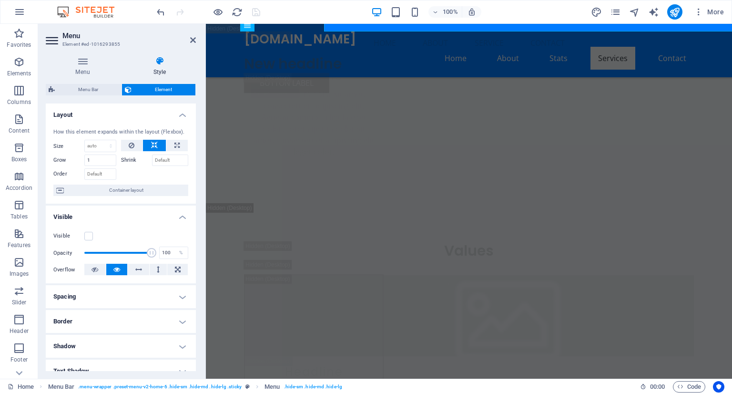
scroll to position [4952, 0]
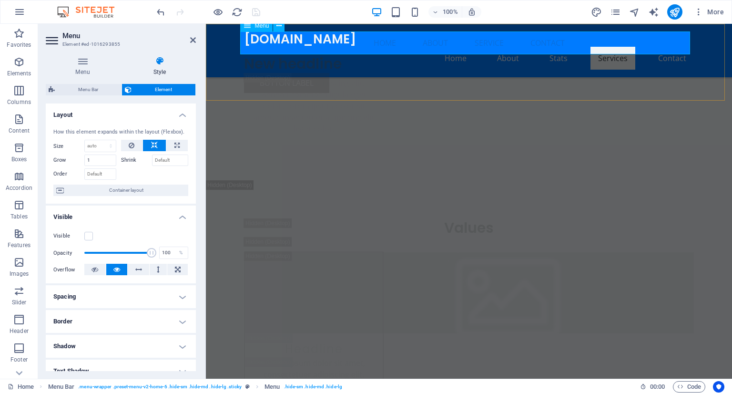
click at [296, 37] on nav "Home About Service Contact" at bounding box center [469, 42] width 450 height 23
click at [280, 29] on icon at bounding box center [278, 26] width 5 height 10
click at [277, 25] on icon at bounding box center [278, 26] width 5 height 10
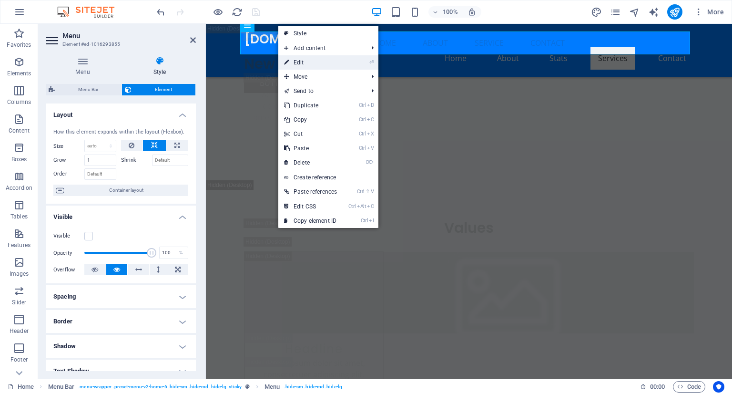
click at [301, 59] on link "⏎ Edit" at bounding box center [310, 62] width 64 height 14
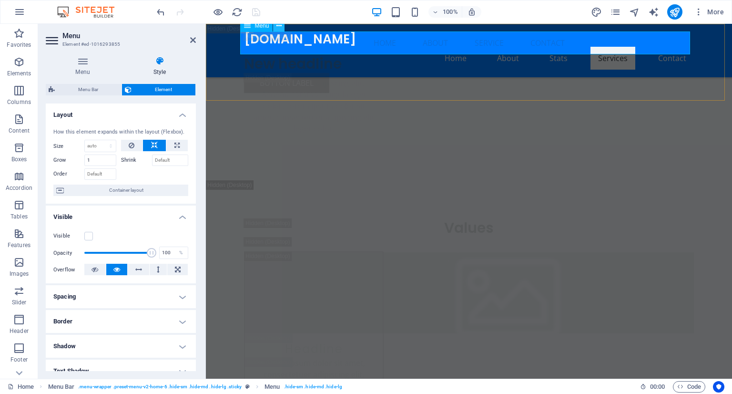
click at [279, 29] on icon at bounding box center [278, 26] width 5 height 10
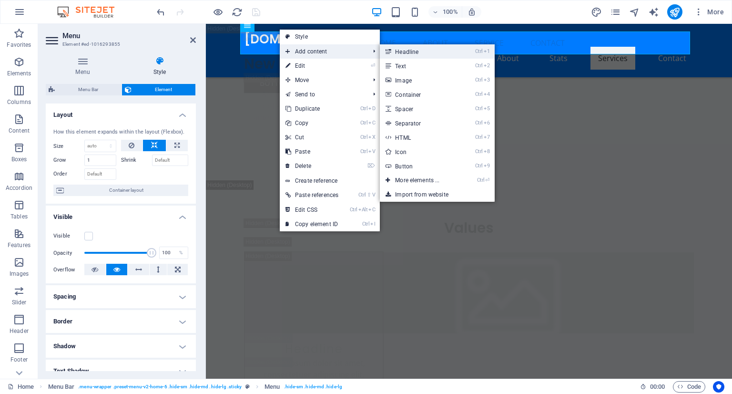
click at [410, 49] on link "Ctrl 1 Headline" at bounding box center [419, 51] width 79 height 14
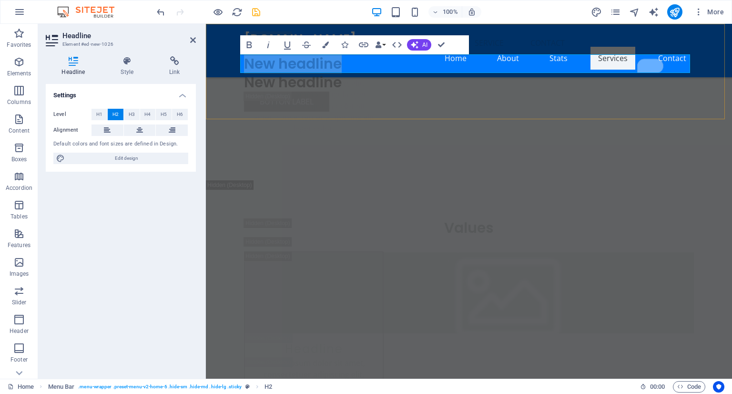
click at [309, 61] on h2 "New headline" at bounding box center [469, 63] width 450 height 19
drag, startPoint x: 260, startPoint y: 11, endPoint x: 275, endPoint y: 69, distance: 59.3
click at [260, 11] on icon "save" at bounding box center [256, 12] width 11 height 11
click at [256, 10] on div at bounding box center [208, 11] width 107 height 15
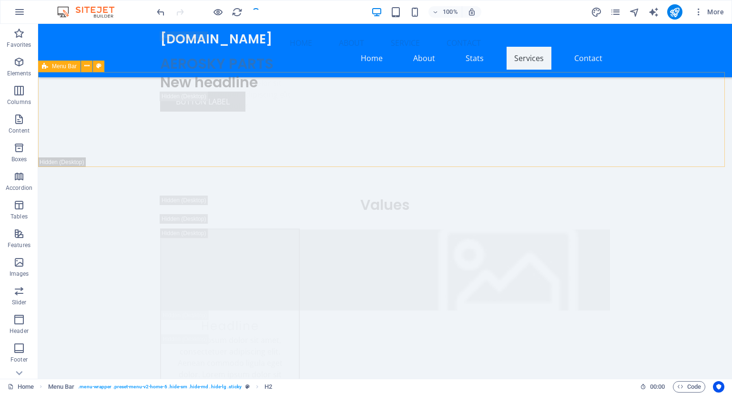
checkbox input "false"
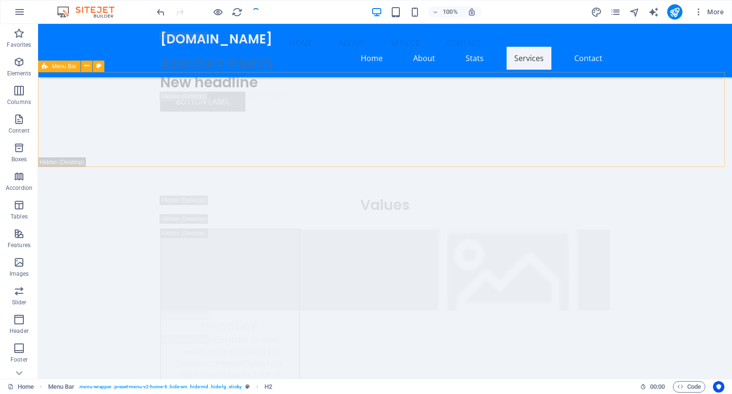
checkbox input "false"
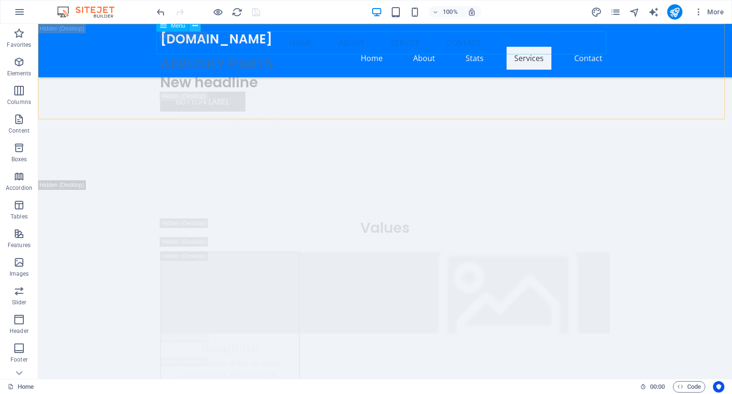
click at [194, 28] on icon at bounding box center [195, 26] width 5 height 10
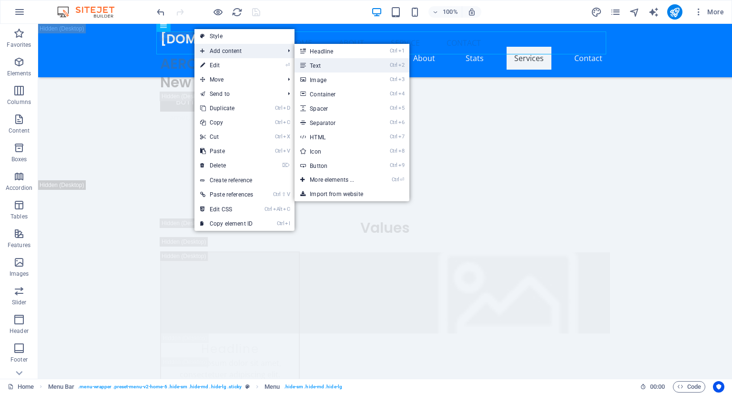
click at [323, 62] on link "Ctrl 2 Text" at bounding box center [334, 65] width 79 height 14
click at [160, 54] on div "AEROSKY PARTS" at bounding box center [385, 63] width 450 height 19
click at [292, 98] on div "Menu Home About Service Contact AEROSKY PARTS New headline Button label" at bounding box center [385, 71] width 694 height 95
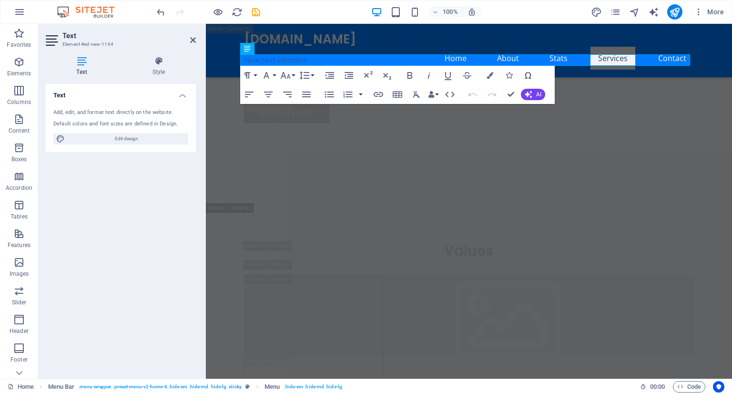
scroll to position [4952, 0]
click at [160, 25] on header "Text Element #ed-new-1164" at bounding box center [121, 36] width 150 height 25
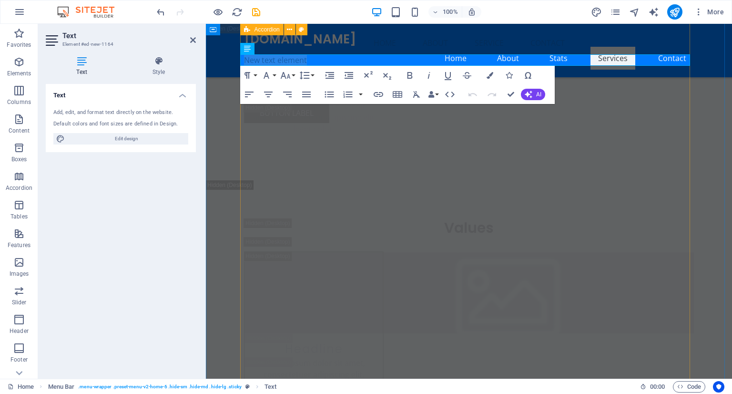
click at [362, 40] on nav "Home About Service Contact" at bounding box center [469, 42] width 450 height 23
click at [358, 39] on nav "Home About Service Contact" at bounding box center [469, 42] width 450 height 23
click at [357, 39] on nav "Home About Service Contact" at bounding box center [469, 42] width 450 height 23
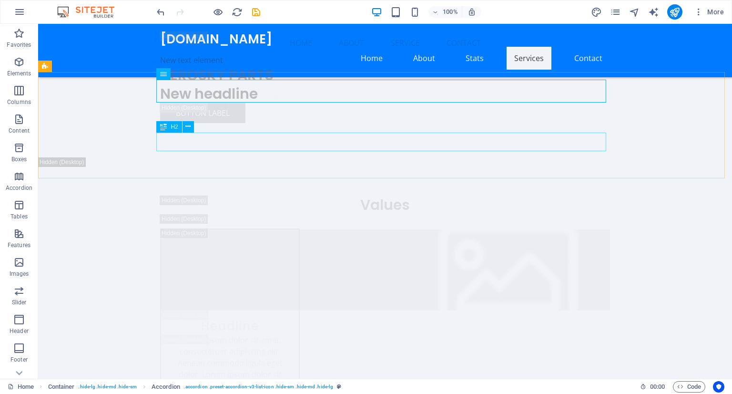
scroll to position [4929, 0]
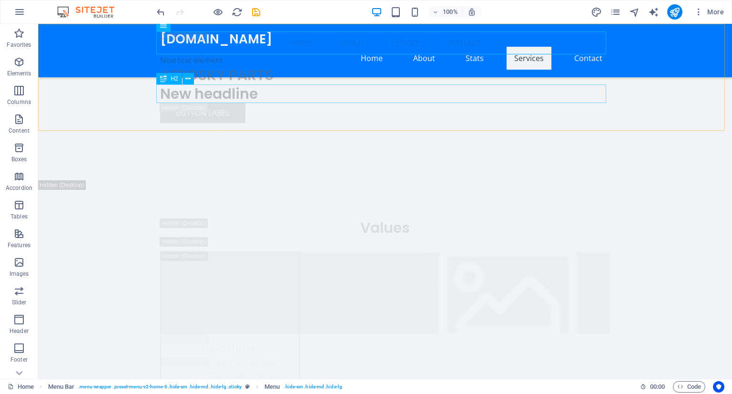
click at [222, 94] on div "New headline" at bounding box center [385, 93] width 450 height 19
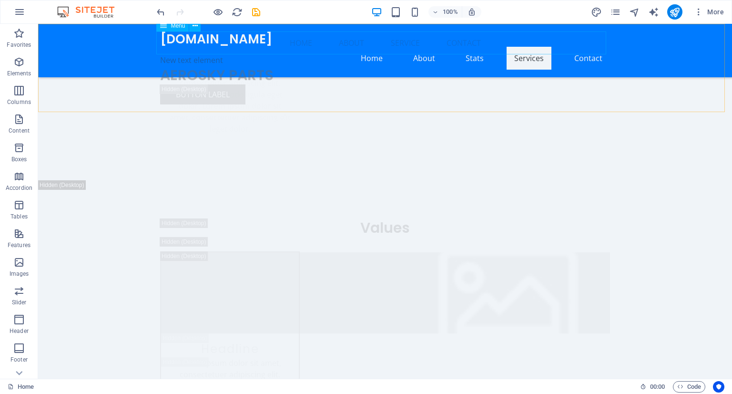
click at [196, 41] on nav "Home About Service Contact" at bounding box center [385, 42] width 450 height 23
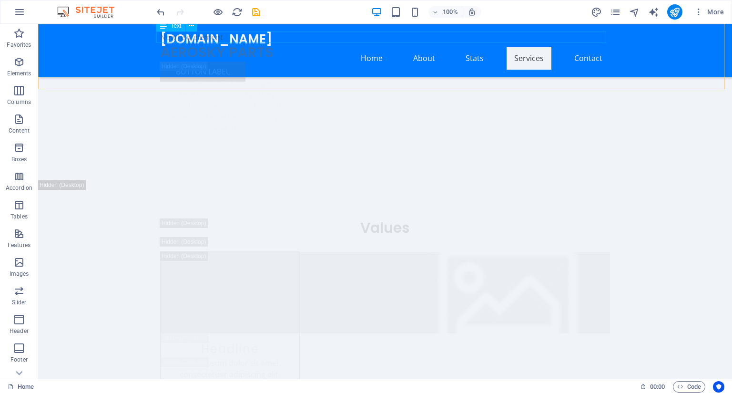
click at [207, 38] on div "New text element" at bounding box center [385, 36] width 450 height 11
click at [233, 61] on div "Button label" at bounding box center [385, 71] width 450 height 20
click at [65, 54] on div "Menu New text element AEROSKY PARTS Button label" at bounding box center [385, 56] width 694 height 65
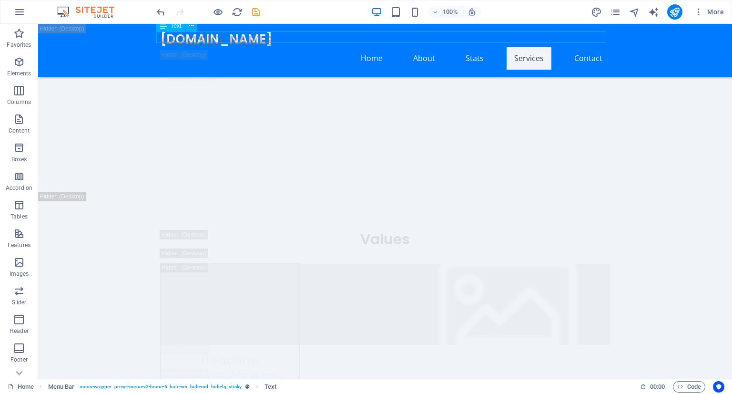
click at [194, 39] on div "H2 Banner Container Container Banner Menu Container Menu Bar Info Bar Container…" at bounding box center [385, 201] width 694 height 355
click at [191, 41] on div "H2 Banner Container Container Banner Menu Container Menu Bar Info Bar Container…" at bounding box center [385, 201] width 694 height 355
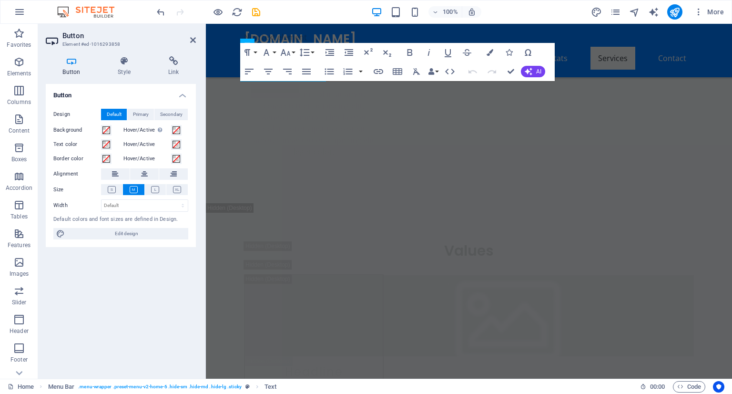
scroll to position [4952, 0]
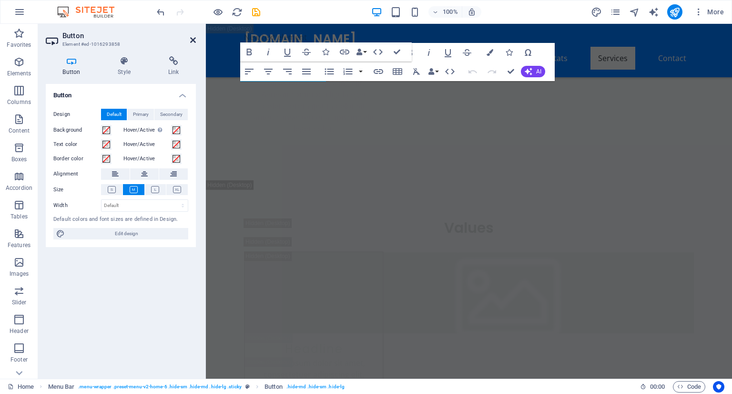
click at [191, 39] on icon at bounding box center [193, 40] width 6 height 8
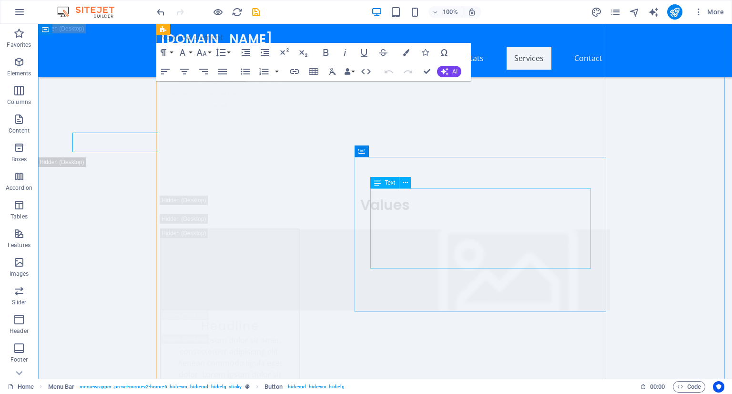
scroll to position [4929, 0]
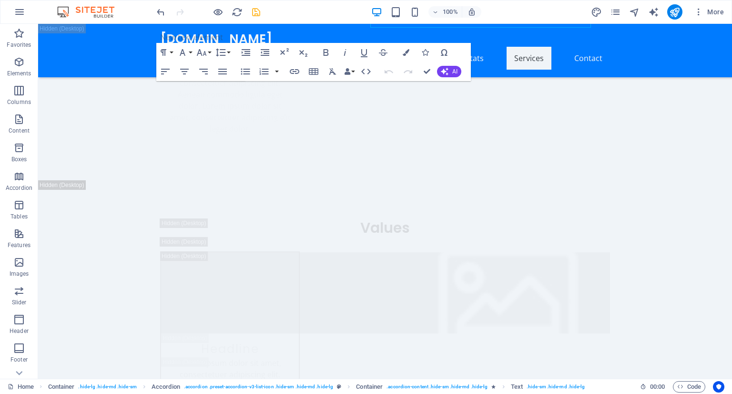
click at [261, 13] on icon "save" at bounding box center [256, 12] width 11 height 11
click at [256, 12] on div at bounding box center [208, 11] width 107 height 15
checkbox input "false"
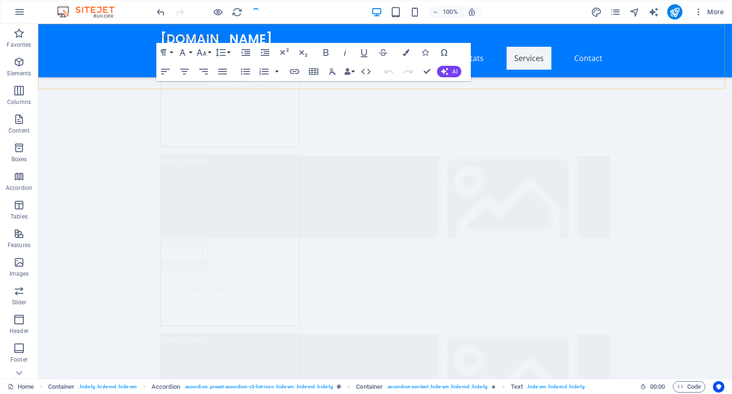
checkbox input "false"
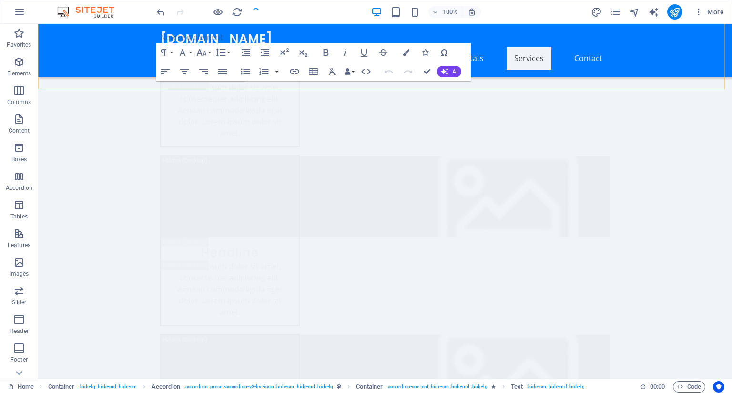
checkbox input "false"
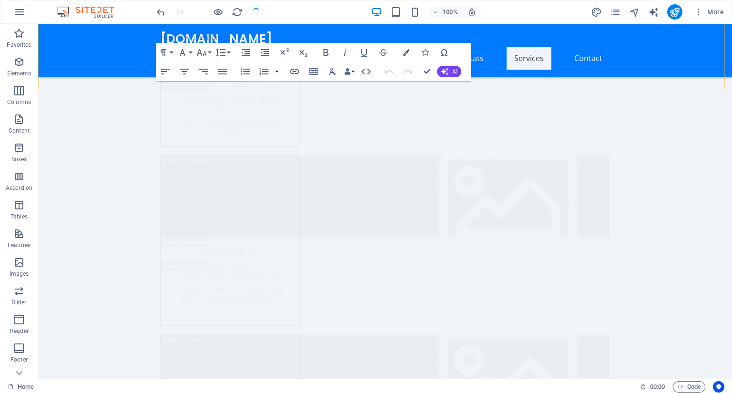
click at [674, 49] on div "Menu New text element AEROSKY PARTS Button label" at bounding box center [385, 56] width 694 height 65
click at [68, 37] on div "Menu New text element AEROSKY PARTS Button label" at bounding box center [385, 56] width 694 height 65
click at [19, 122] on icon "button" at bounding box center [18, 118] width 11 height 11
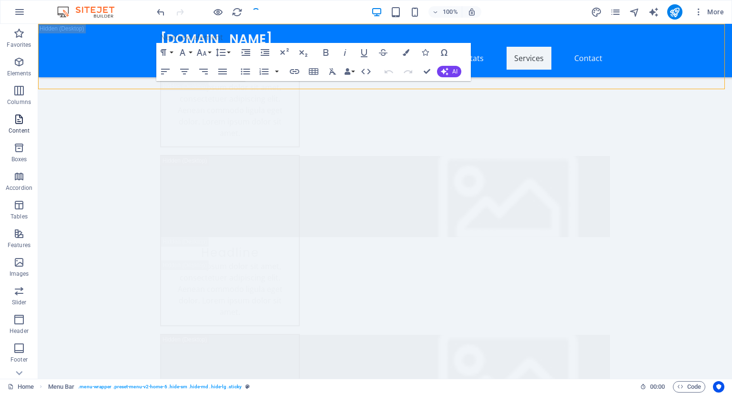
click at [19, 122] on icon "button" at bounding box center [18, 118] width 11 height 11
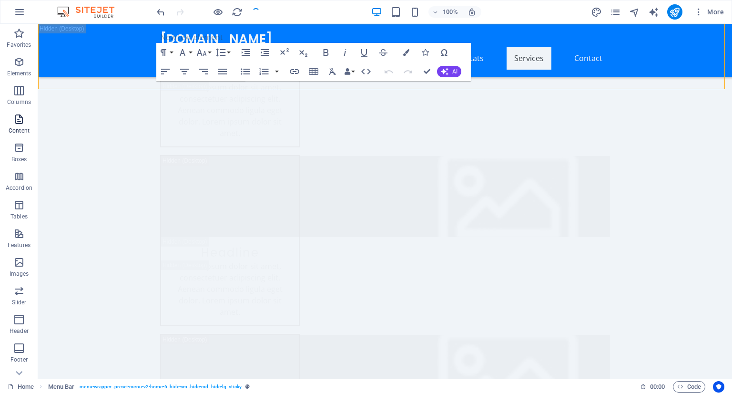
click at [19, 122] on icon "button" at bounding box center [18, 118] width 11 height 11
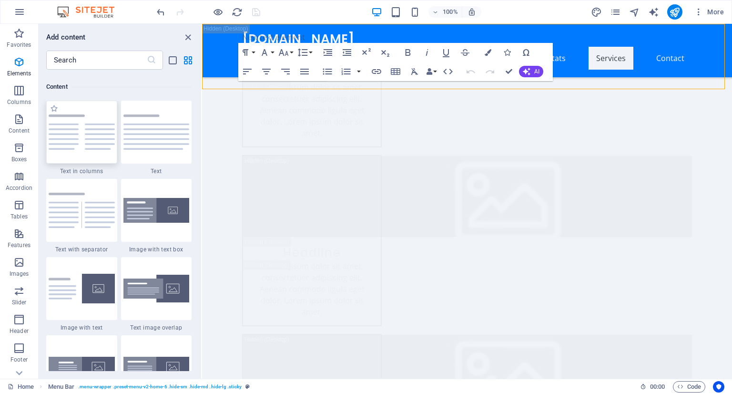
scroll to position [1668, 0]
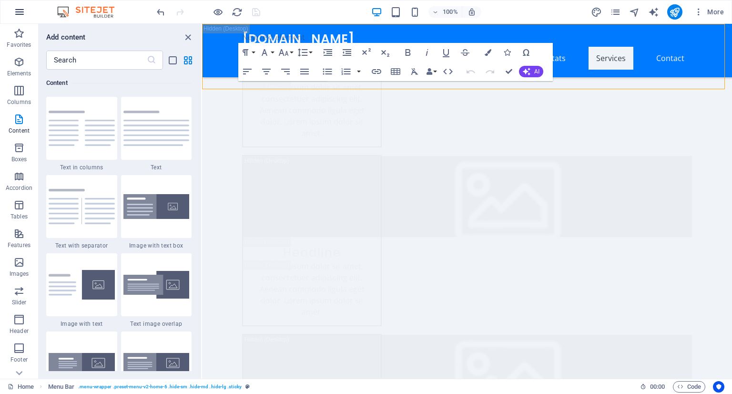
click at [16, 8] on icon "button" at bounding box center [19, 11] width 11 height 11
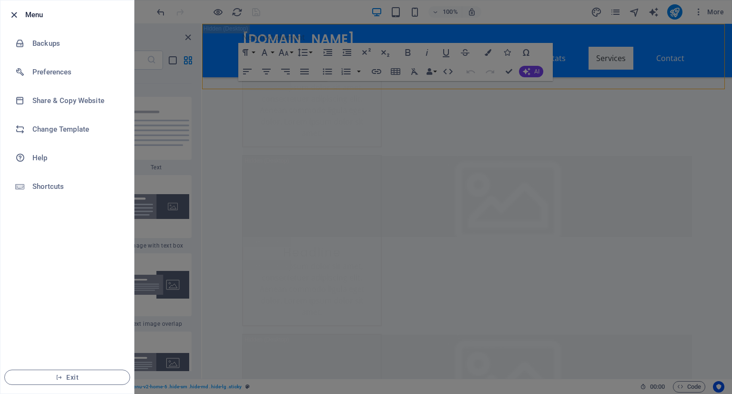
click at [15, 10] on icon "button" at bounding box center [14, 15] width 11 height 11
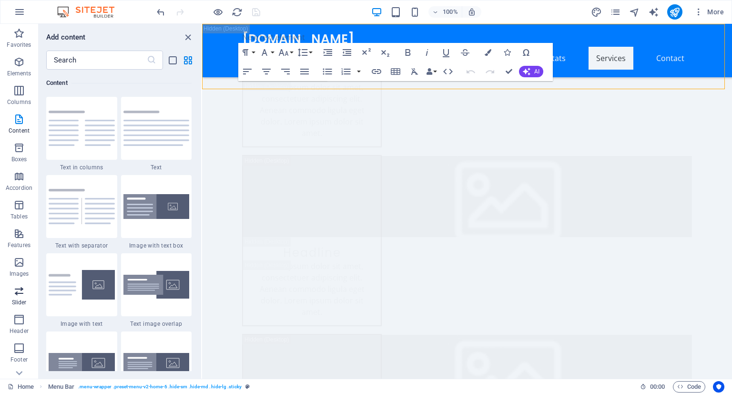
scroll to position [74, 0]
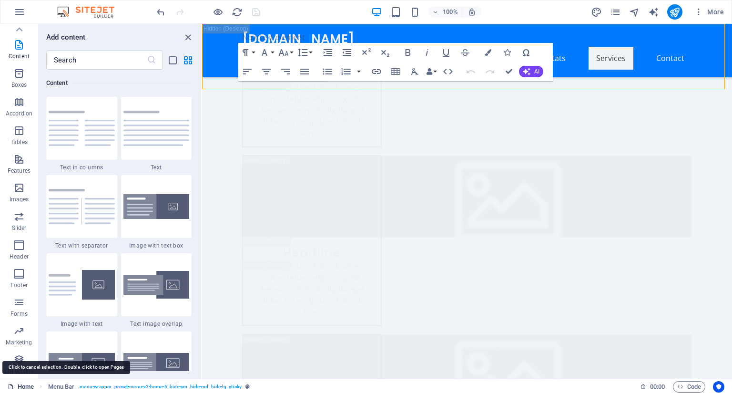
click at [15, 386] on link "Home" at bounding box center [21, 386] width 26 height 11
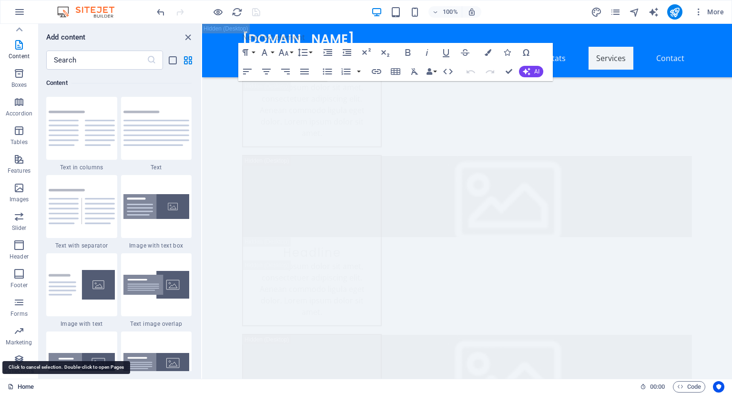
click at [24, 385] on link "Home" at bounding box center [21, 386] width 26 height 11
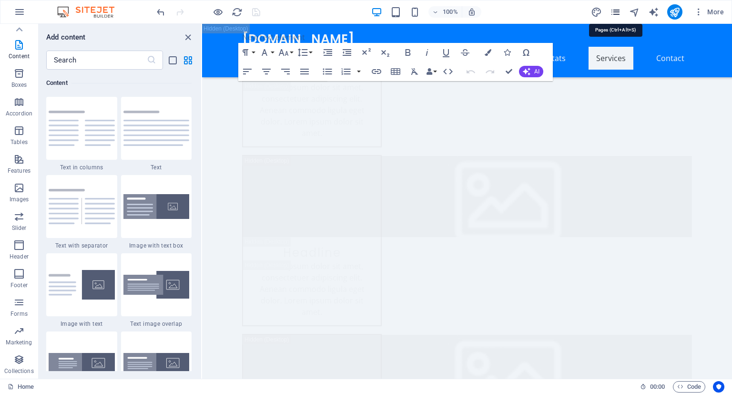
click at [621, 12] on icon "pages" at bounding box center [615, 12] width 11 height 11
click at [617, 5] on div "More" at bounding box center [659, 11] width 137 height 15
click at [700, 10] on icon "button" at bounding box center [699, 12] width 10 height 10
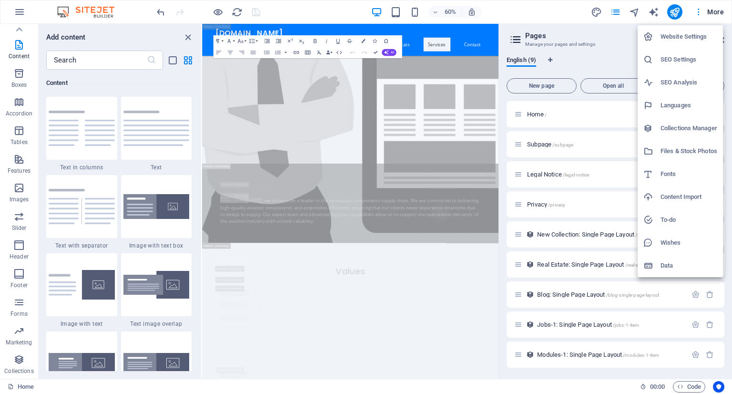
scroll to position [6006, 0]
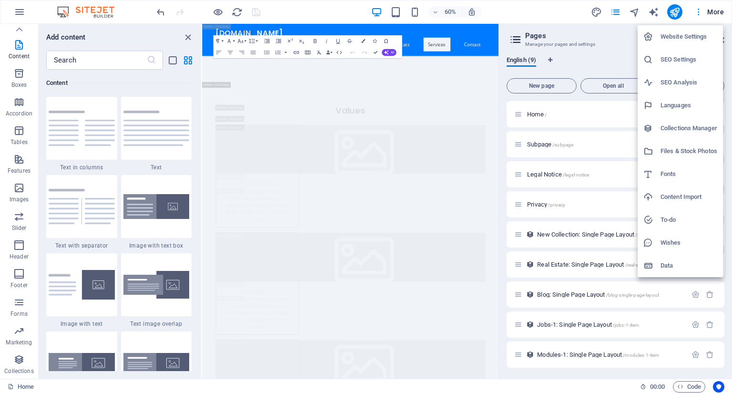
click at [679, 87] on ul "Website Settings SEO Settings SEO Analysis Languages Collections Manager Files …" at bounding box center [680, 151] width 85 height 252
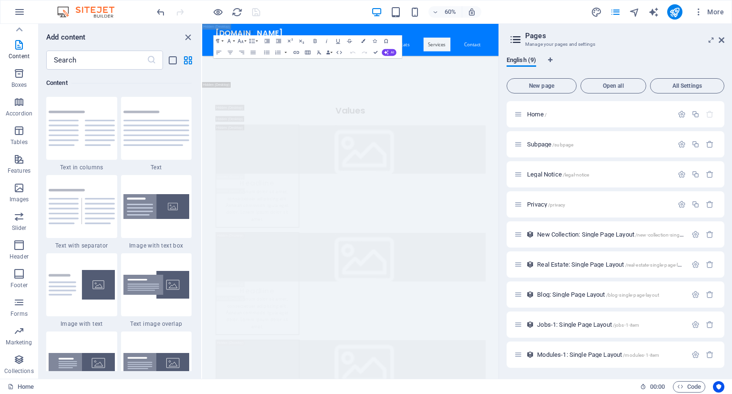
click at [592, 59] on div "English (9)" at bounding box center [616, 65] width 218 height 18
click at [674, 81] on button "All Settings" at bounding box center [687, 85] width 74 height 15
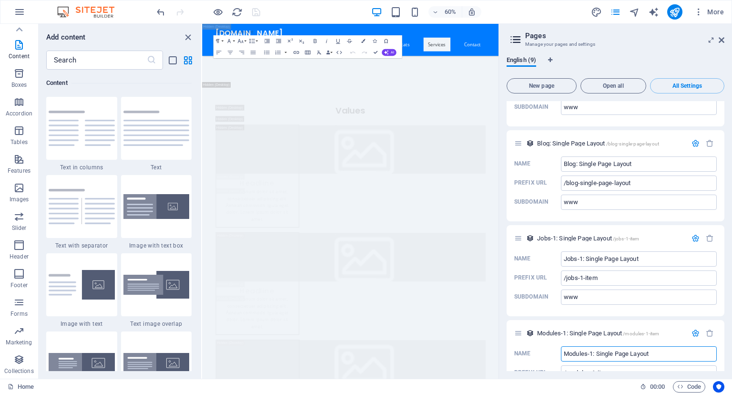
scroll to position [1836, 0]
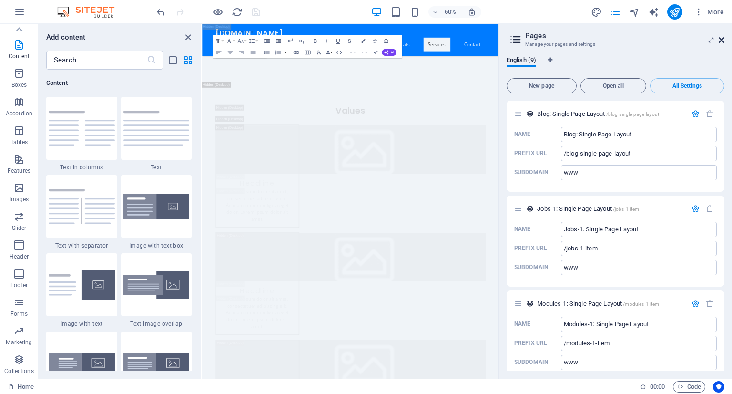
drag, startPoint x: 719, startPoint y: 37, endPoint x: 393, endPoint y: 54, distance: 326.4
click at [719, 37] on icon at bounding box center [722, 40] width 6 height 8
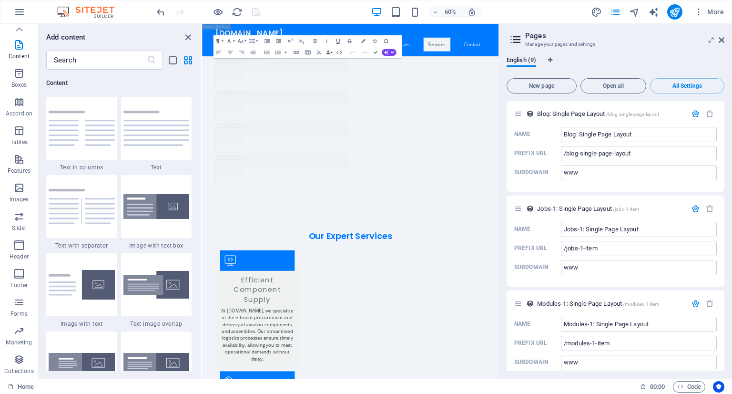
click at [696, 39] on div "Menu New text element AEROSKY PARTS Button label" at bounding box center [449, 56] width 494 height 65
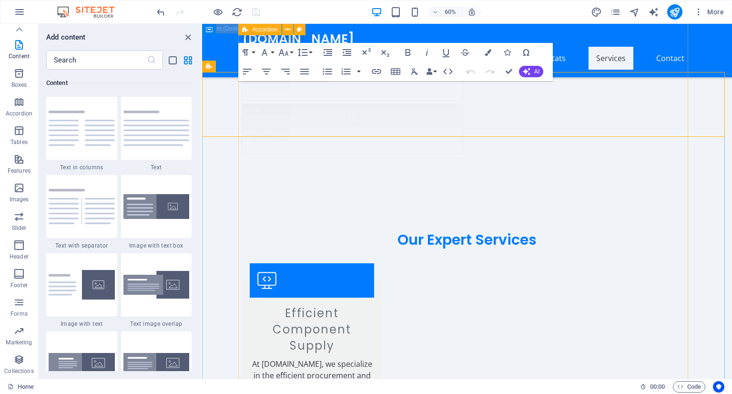
scroll to position [5228, 0]
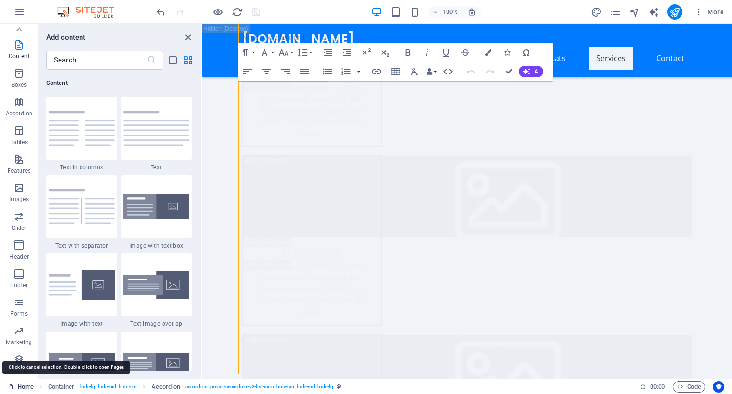
click at [29, 383] on link "Home" at bounding box center [21, 386] width 26 height 11
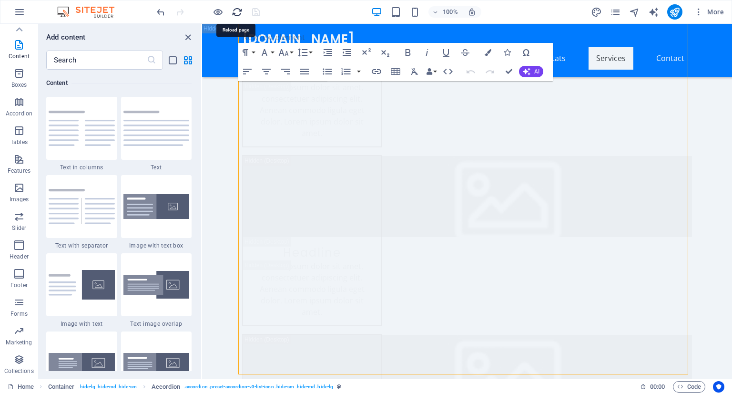
click at [235, 13] on icon "reload" at bounding box center [237, 12] width 11 height 11
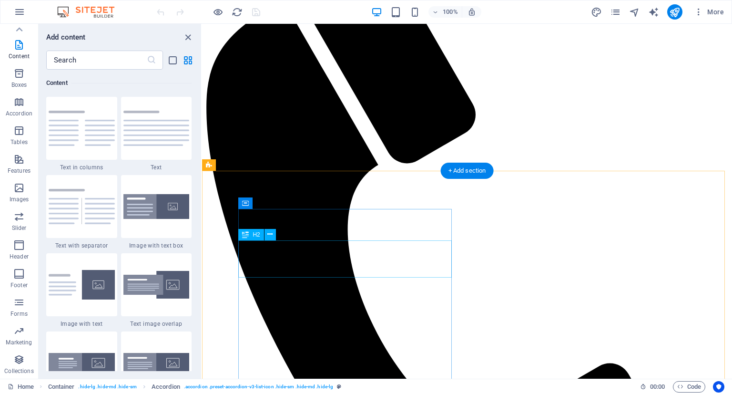
scroll to position [1504, 0]
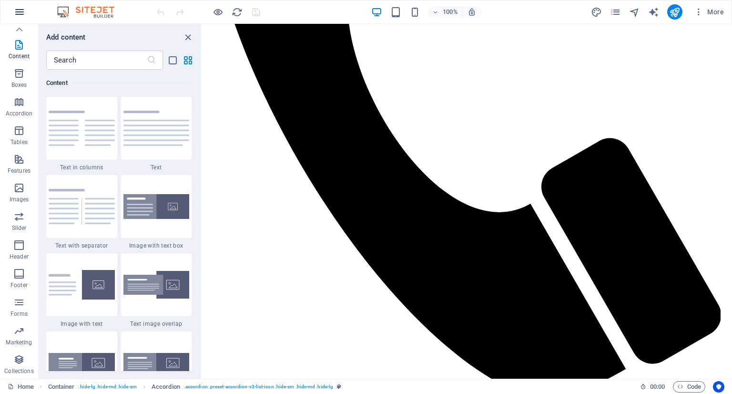
click at [20, 10] on icon "button" at bounding box center [19, 11] width 11 height 11
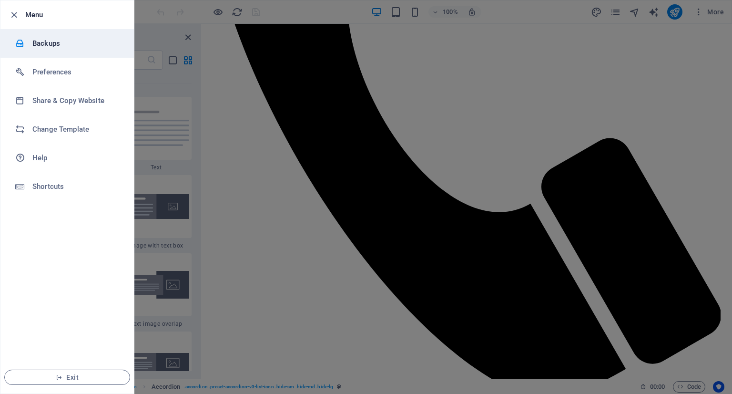
click at [45, 40] on h6 "Backups" at bounding box center [76, 43] width 88 height 11
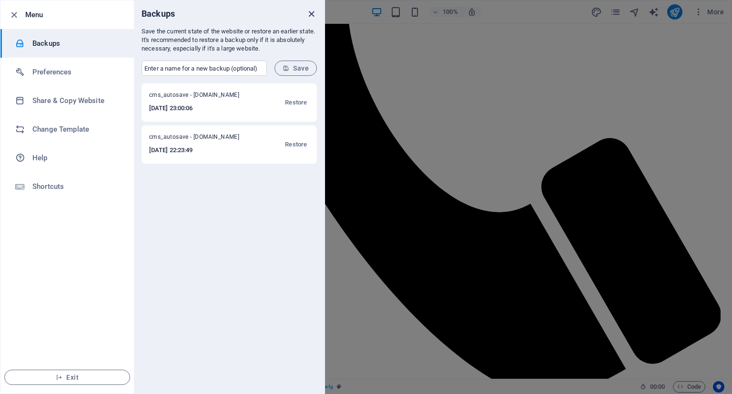
click at [311, 11] on icon "close" at bounding box center [311, 14] width 11 height 11
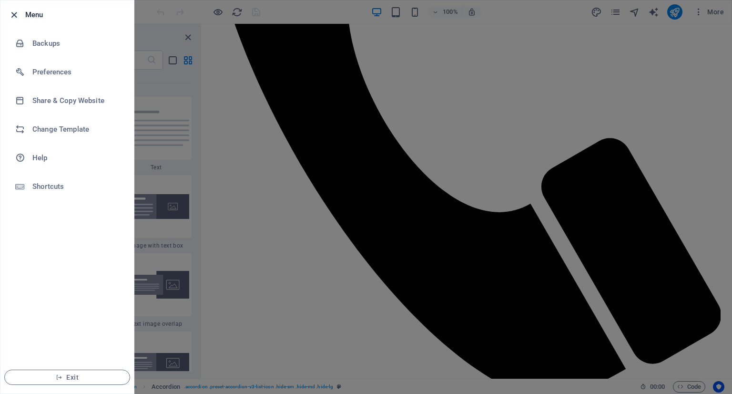
click at [10, 12] on icon "button" at bounding box center [14, 15] width 11 height 11
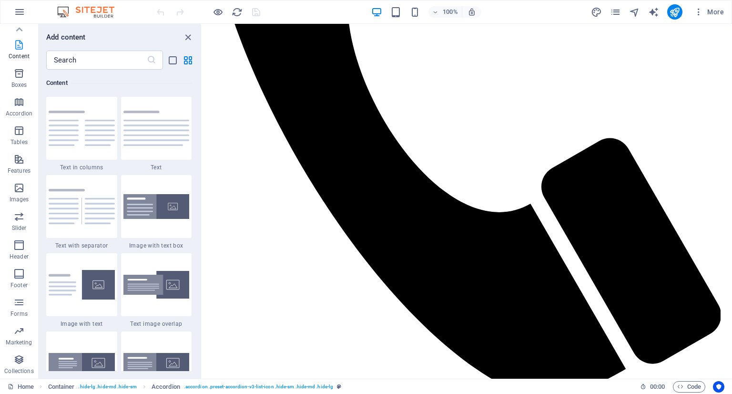
click at [26, 52] on p "Content" at bounding box center [19, 56] width 21 height 8
click at [22, 77] on icon "button" at bounding box center [18, 73] width 11 height 11
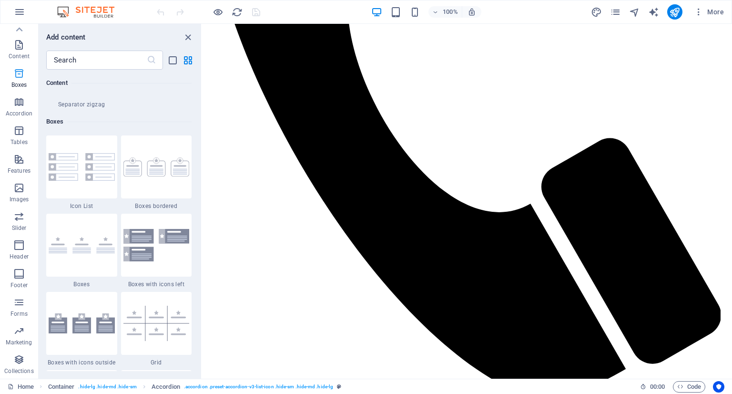
scroll to position [2629, 0]
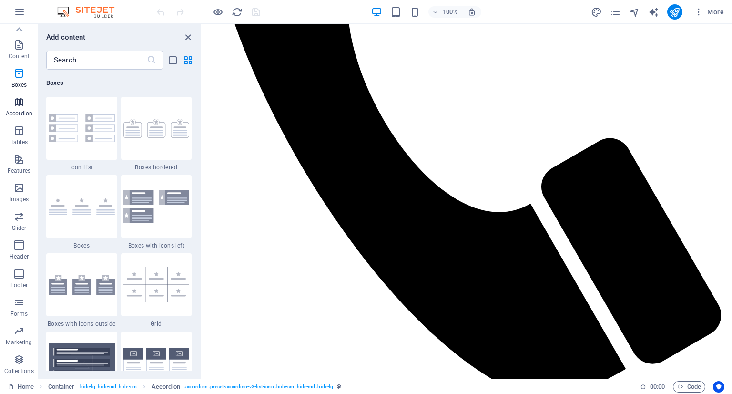
click at [19, 107] on icon "button" at bounding box center [18, 101] width 11 height 11
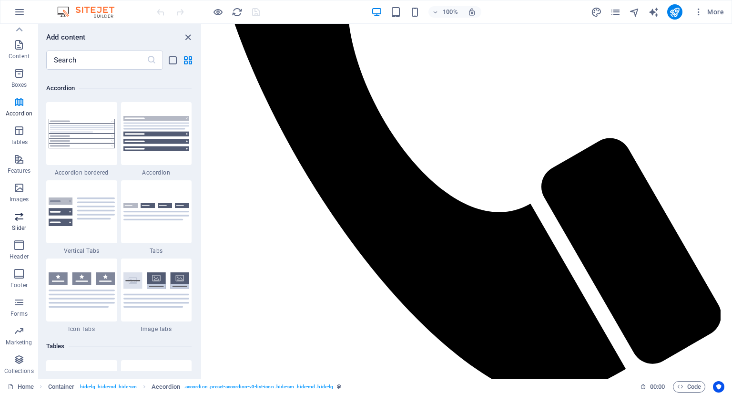
scroll to position [3043, 0]
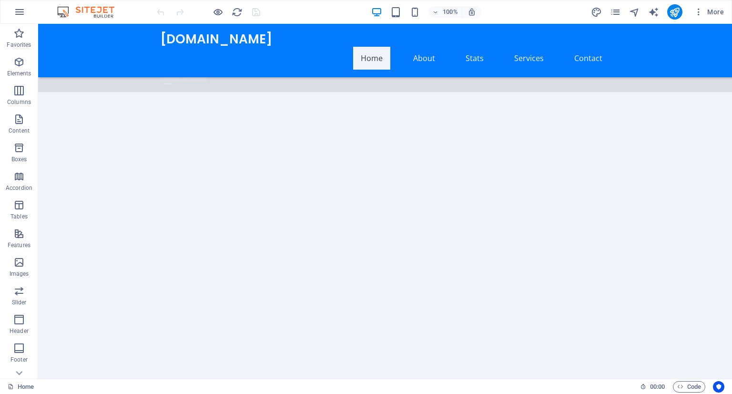
scroll to position [850, 0]
